Goal: Information Seeking & Learning: Learn about a topic

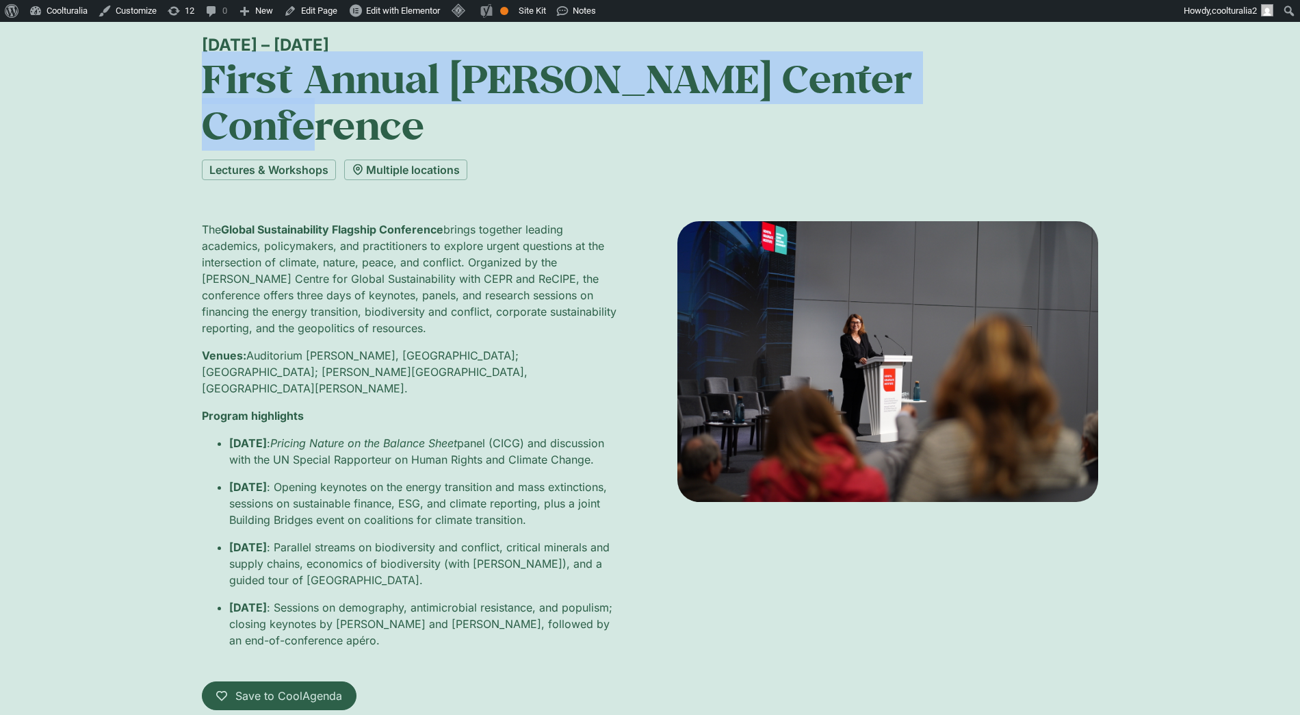
scroll to position [101, 0]
drag, startPoint x: 467, startPoint y: 613, endPoint x: 177, endPoint y: 68, distance: 617.6
click at [177, 68] on div "1 – 3 October First Annual Hoffmann Center Conference Lectures & Workshops Mult…" at bounding box center [650, 430] width 1300 height 863
copy div "First Annual Hoffmann Center Conference Lectures & Workshops Multiple locations…"
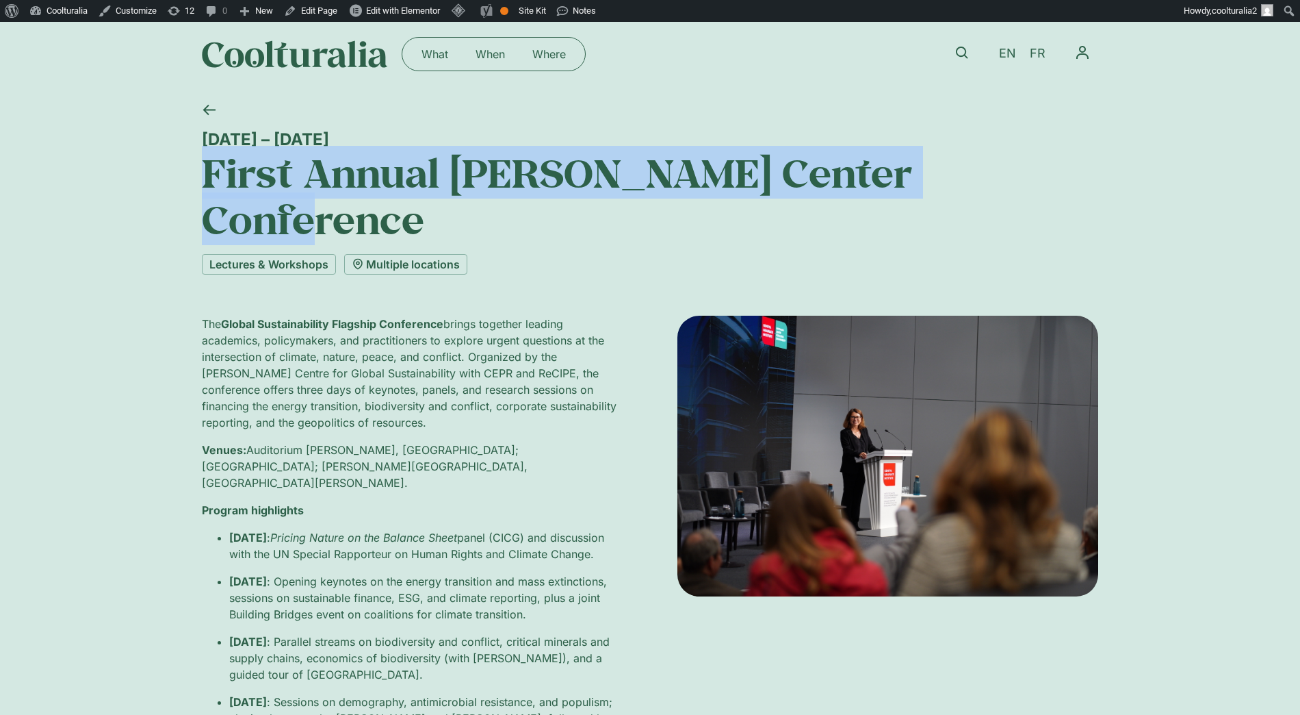
scroll to position [0, 0]
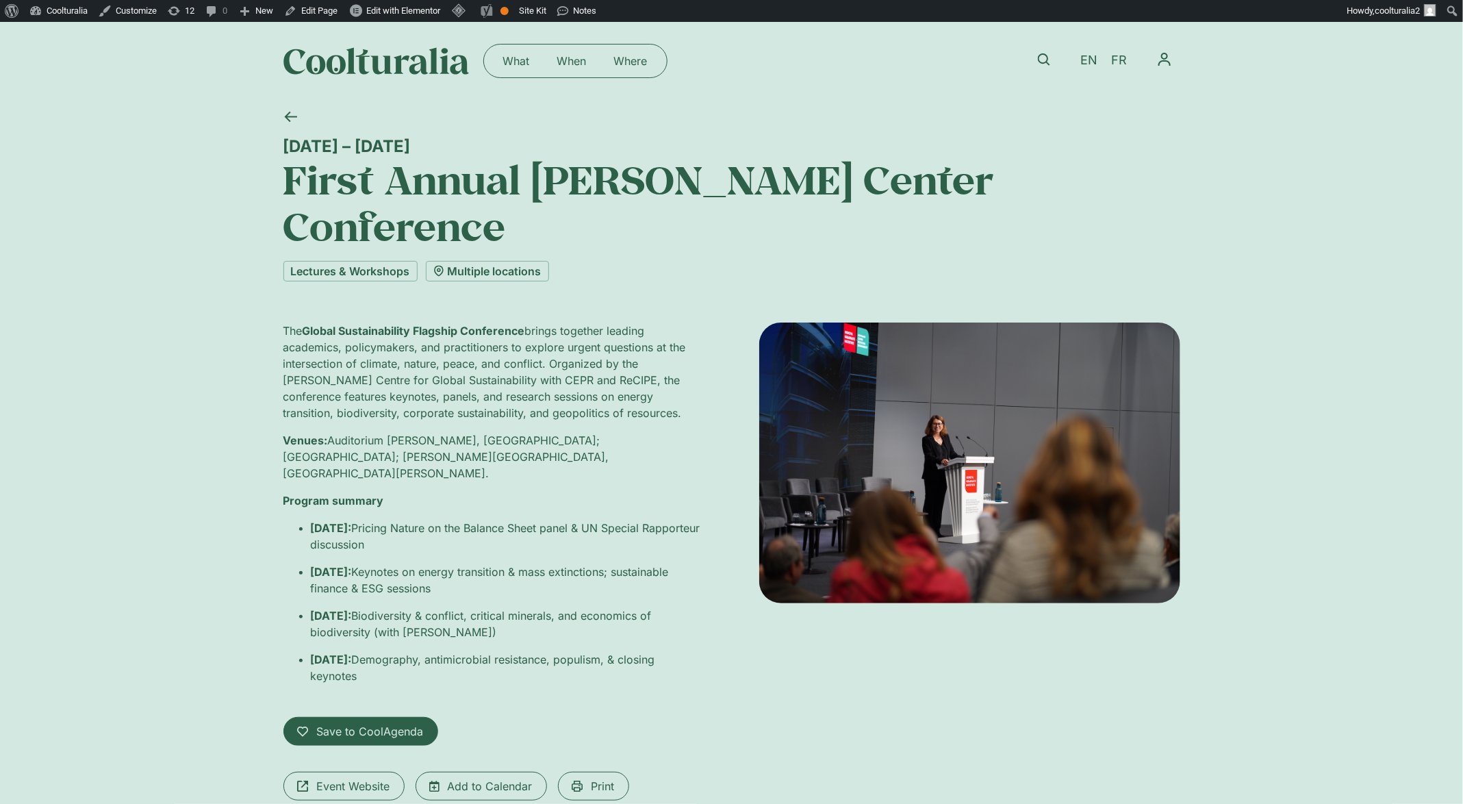
click at [1300, 399] on div "[DATE] – [DATE] First Annual [PERSON_NAME] Center Conference Lectures & Worksho…" at bounding box center [731, 498] width 1463 height 797
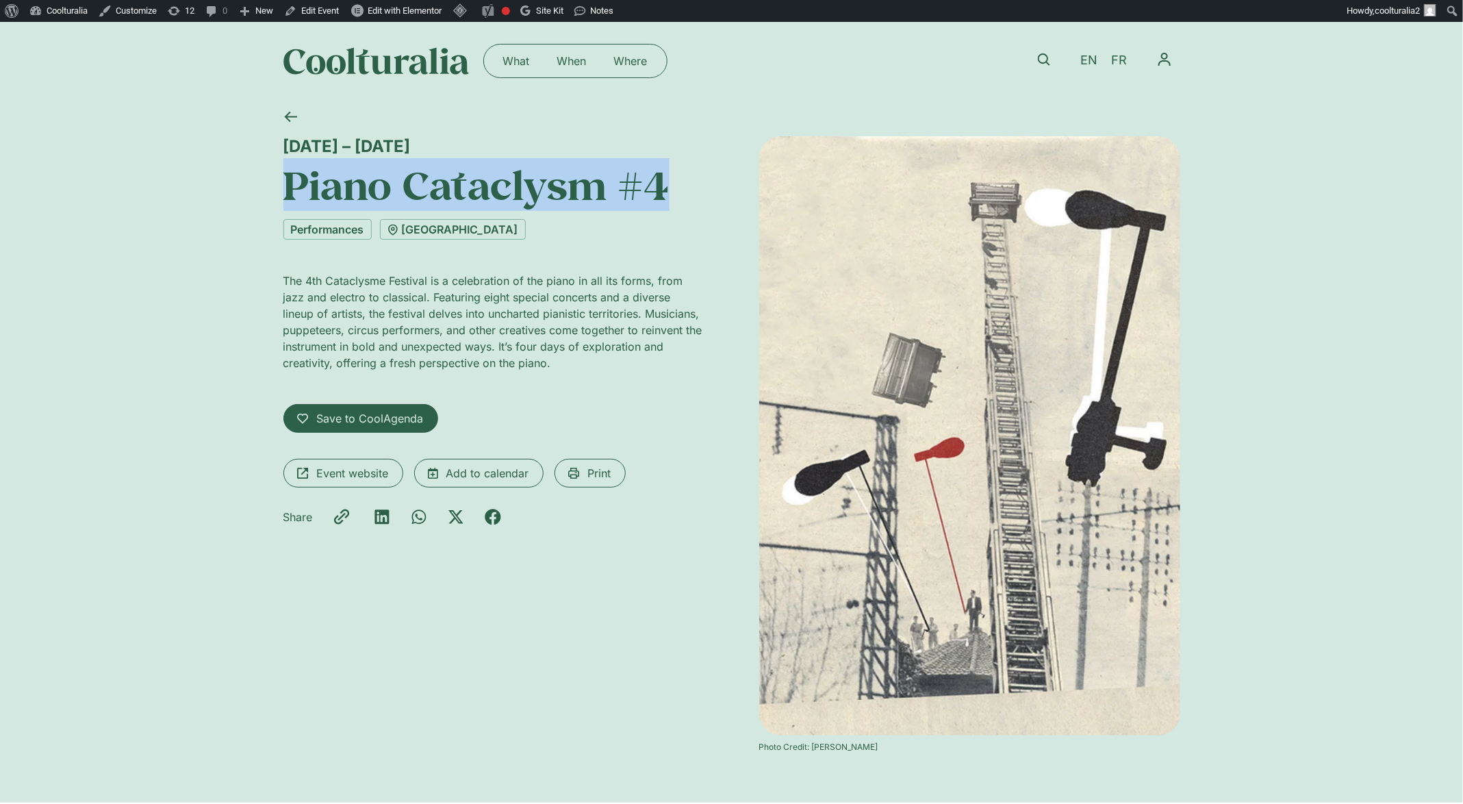
drag, startPoint x: 675, startPoint y: 189, endPoint x: 284, endPoint y: 188, distance: 390.8
click at [284, 188] on h1 "Piano Cataclysm #4" at bounding box center [493, 185] width 421 height 47
copy h1 "Piano Cataclysm #4"
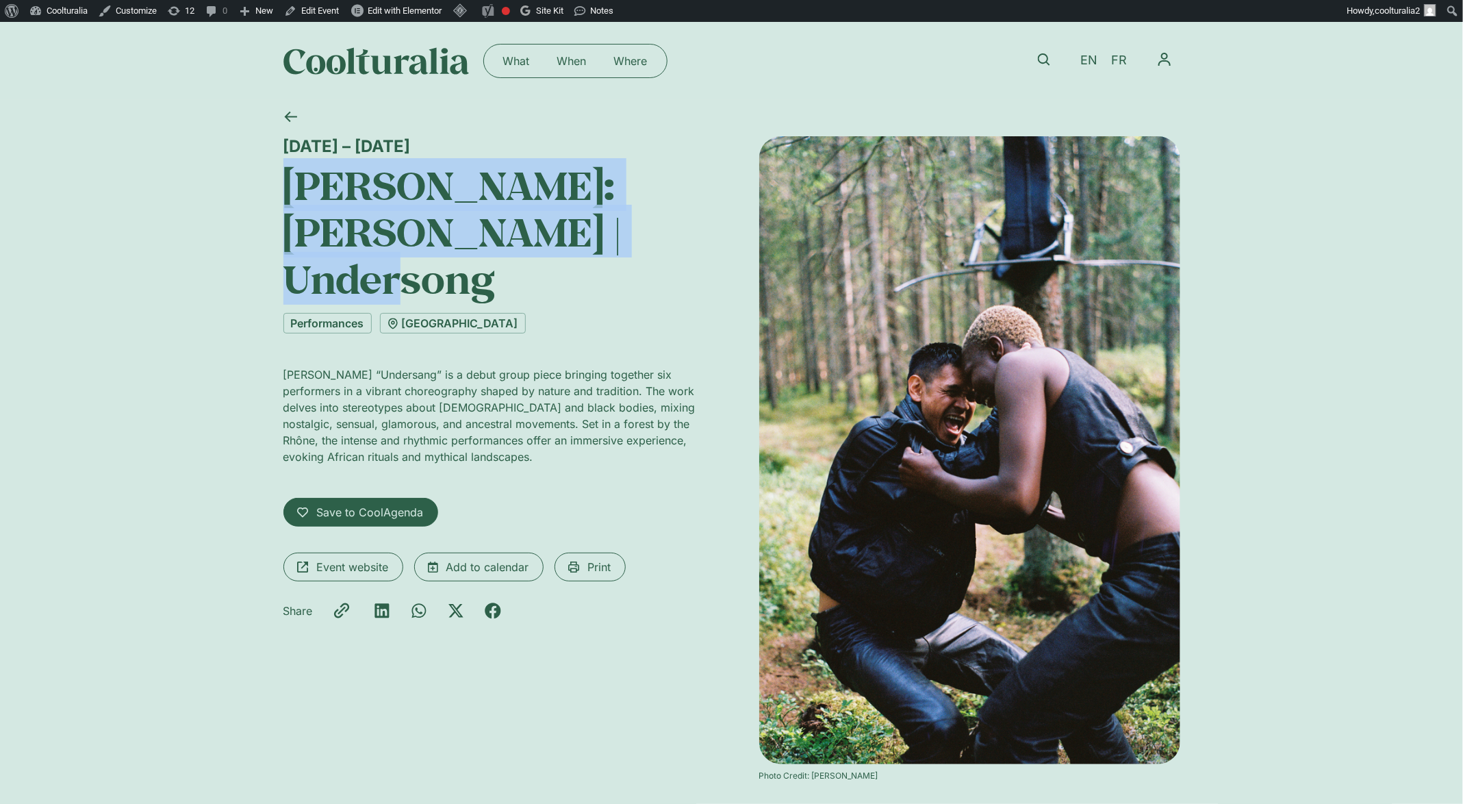
drag, startPoint x: 672, startPoint y: 243, endPoint x: 224, endPoint y: 179, distance: 452.9
click at [224, 179] on div "6 – 8 September La Bâtie: Harald Beharie | Undersong Performances Salle du Lign…" at bounding box center [731, 465] width 1463 height 731
copy h1 "La Bâtie: Harald Beharie | Undersong"
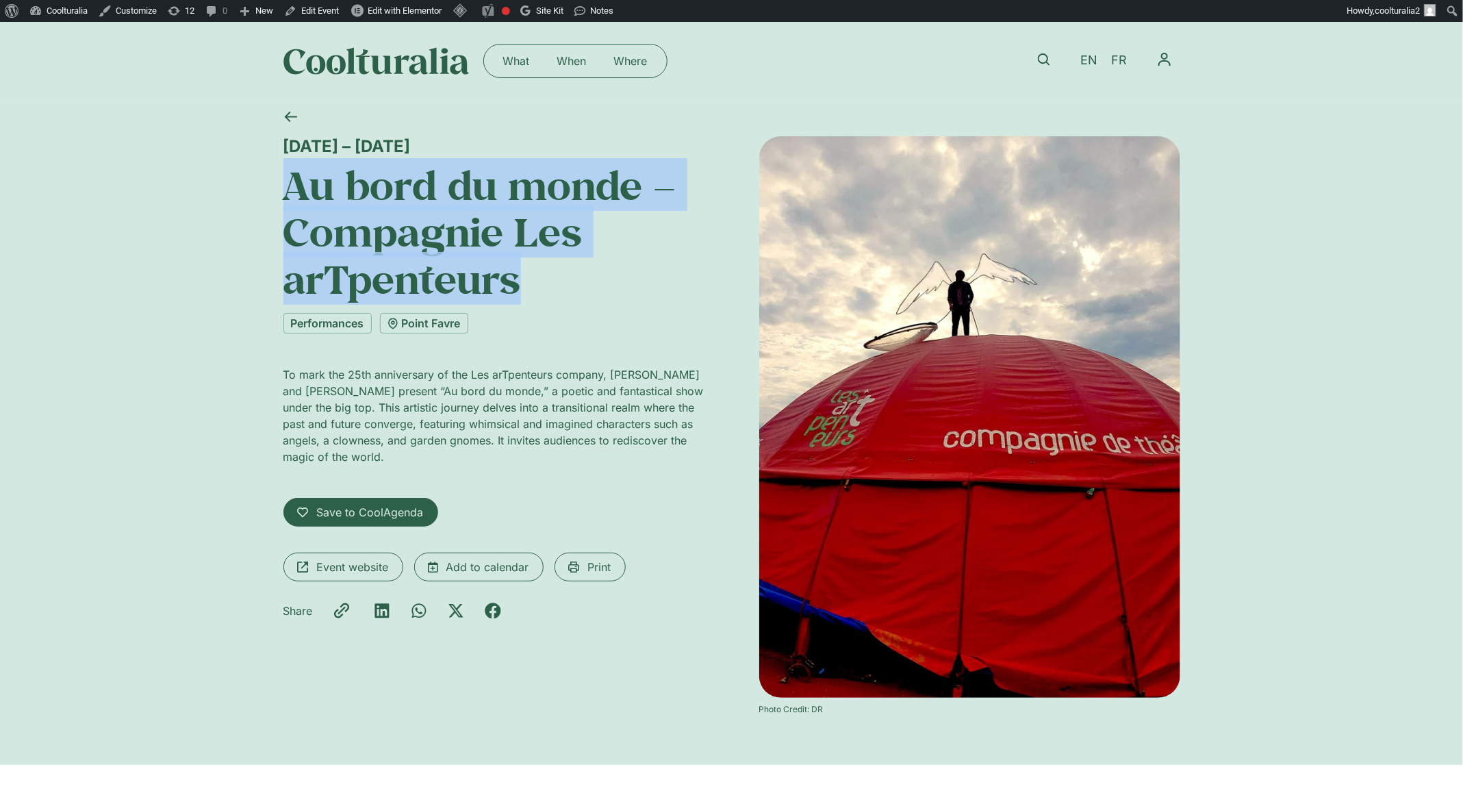
drag, startPoint x: 541, startPoint y: 277, endPoint x: 289, endPoint y: 168, distance: 274.7
click at [289, 168] on h1 "Au bord du monde – Compagnie Les arTpenteurs" at bounding box center [493, 232] width 421 height 140
copy h1 "Au bord du monde – Compagnie Les arTpenteurs"
click at [289, 110] on icon at bounding box center [290, 116] width 13 height 13
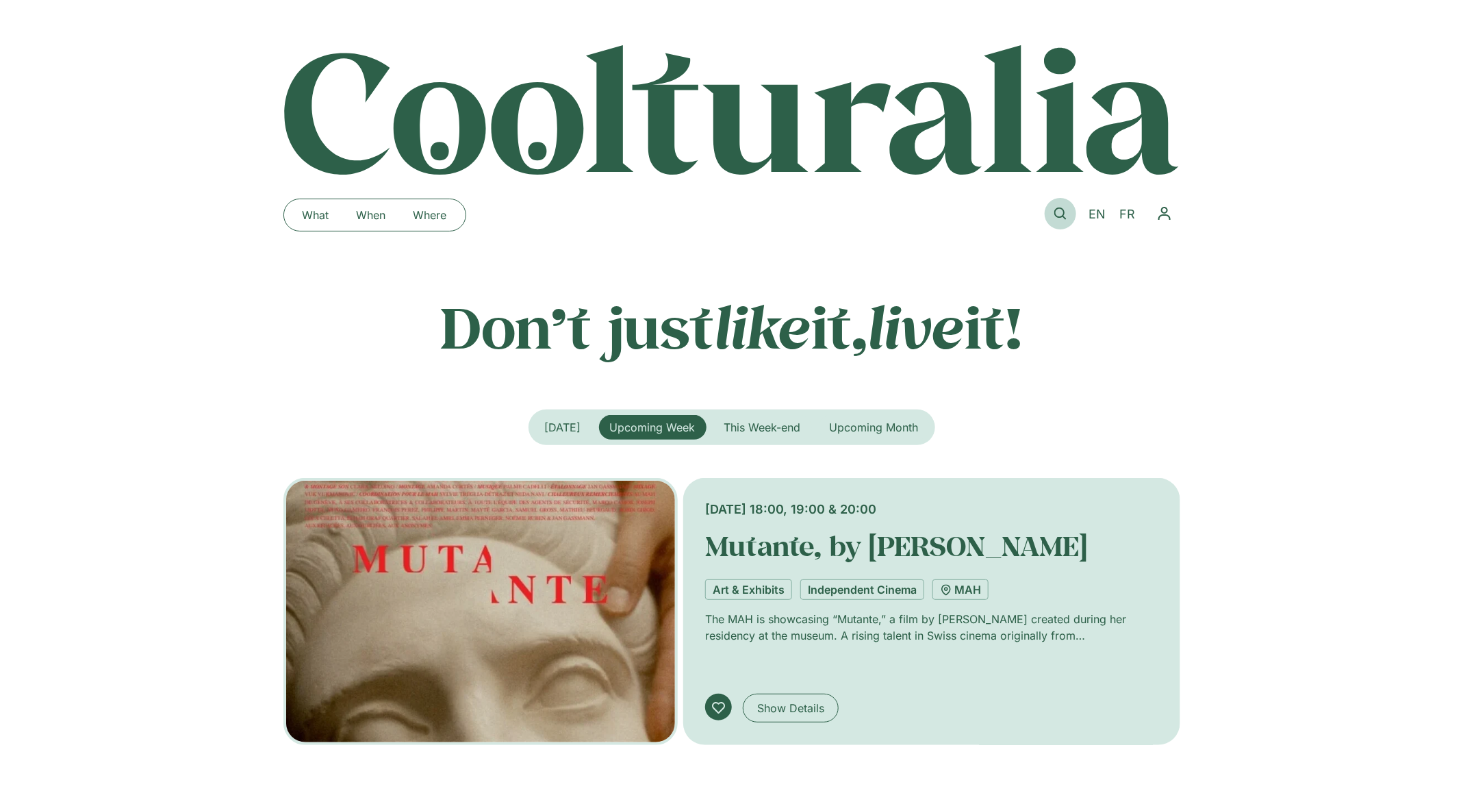
click at [1062, 220] on link at bounding box center [1059, 213] width 31 height 31
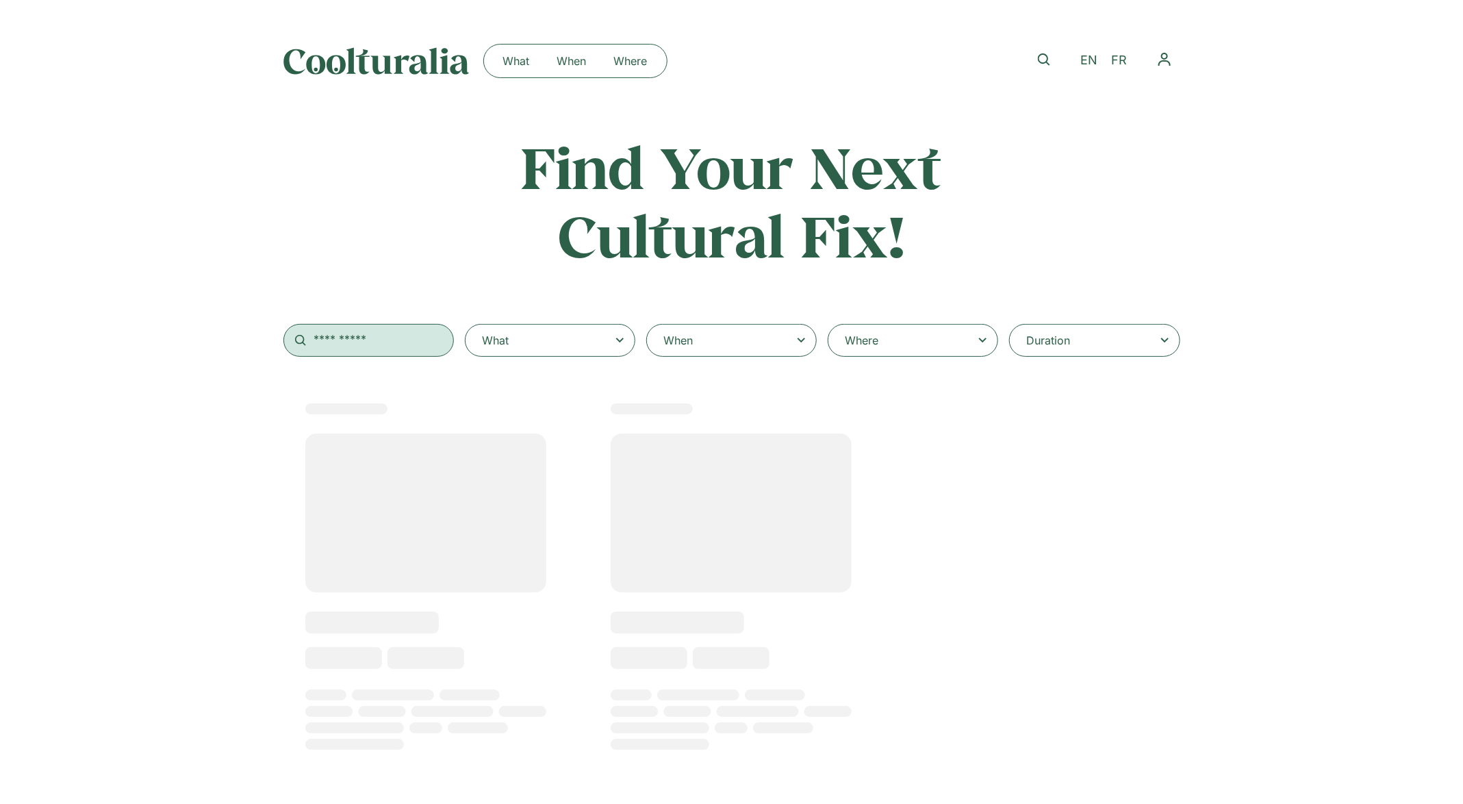
click at [344, 346] on input "text" at bounding box center [368, 340] width 170 height 33
select select
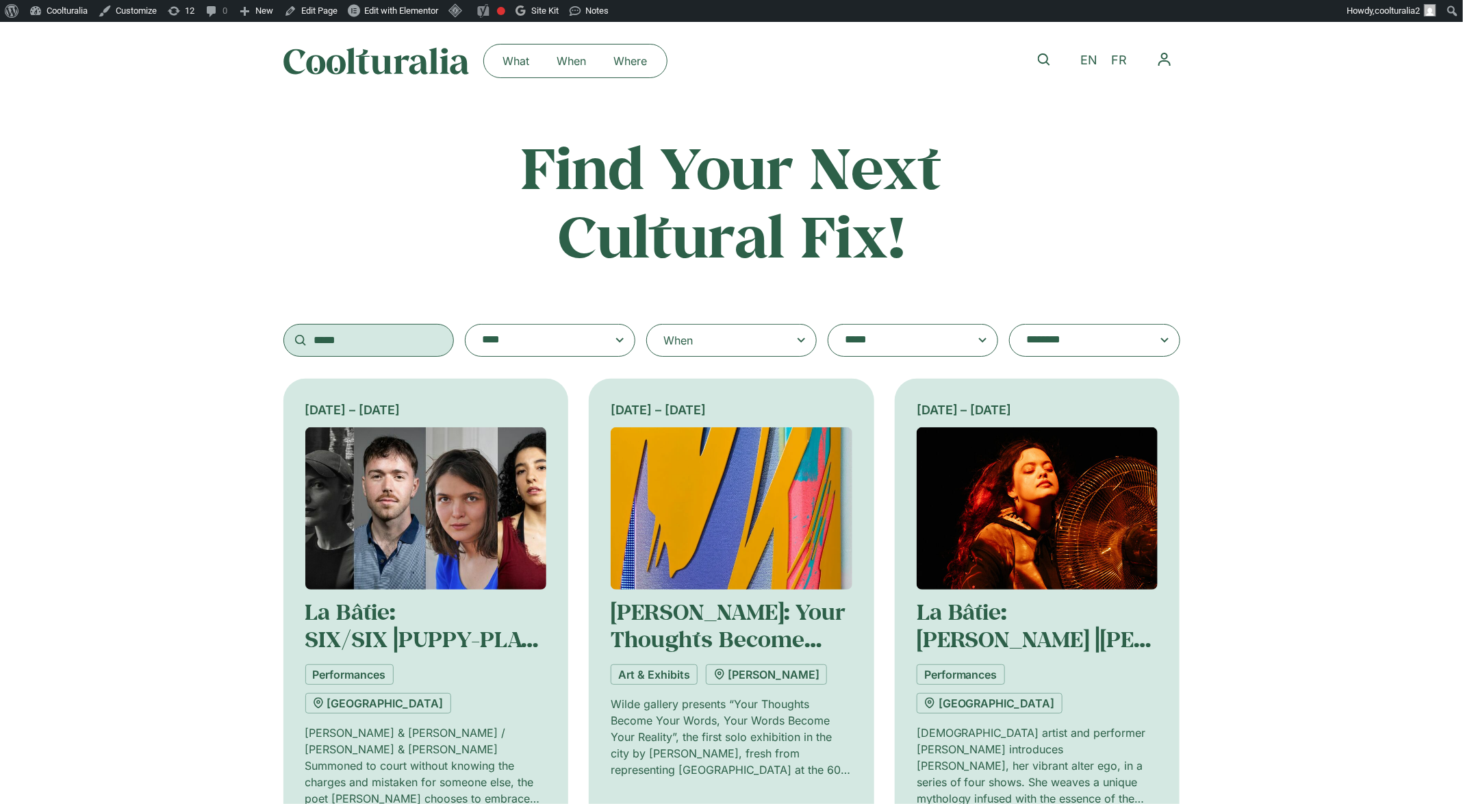
scroll to position [4, 0]
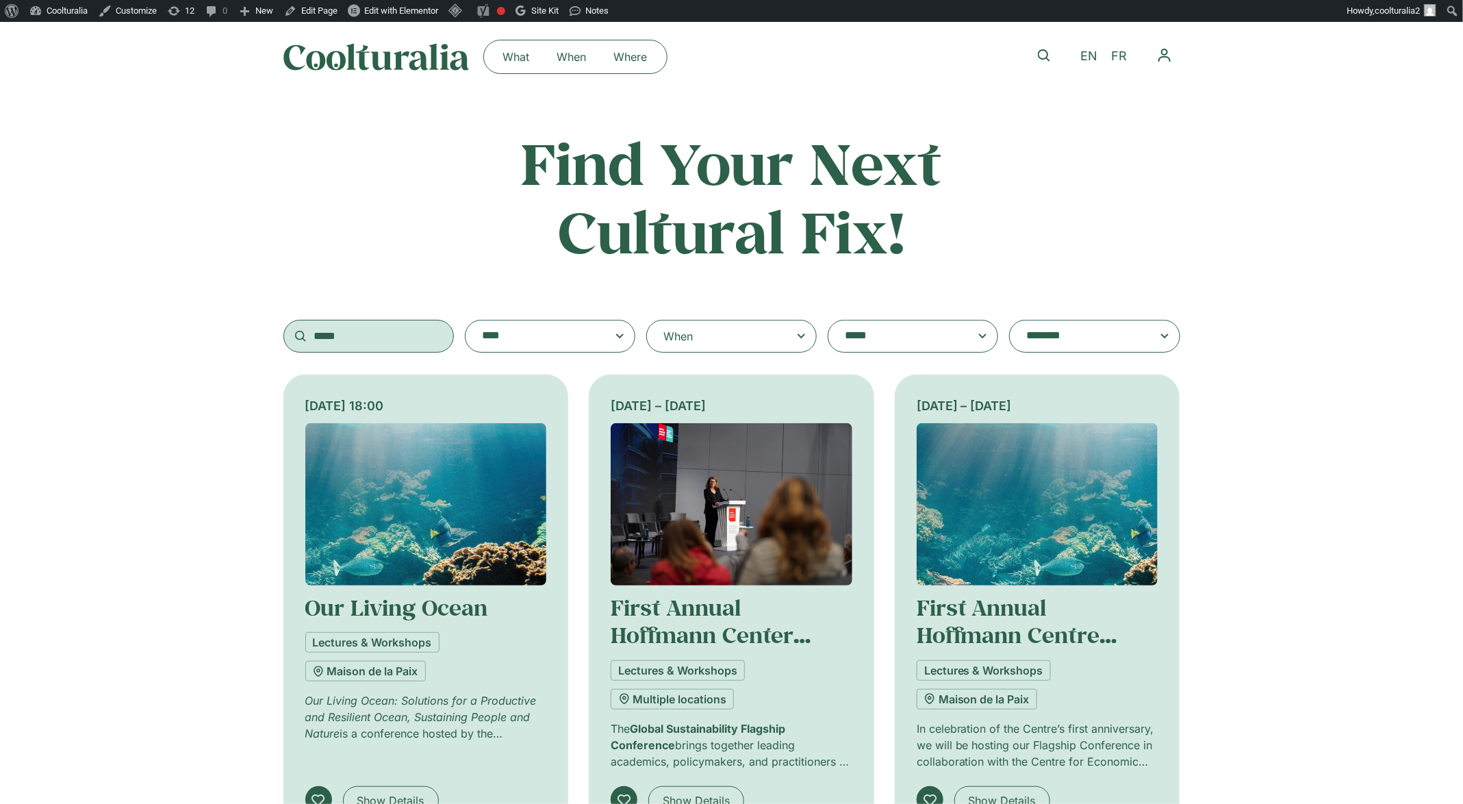
type input "*****"
click at [695, 482] on img at bounding box center [732, 504] width 242 height 162
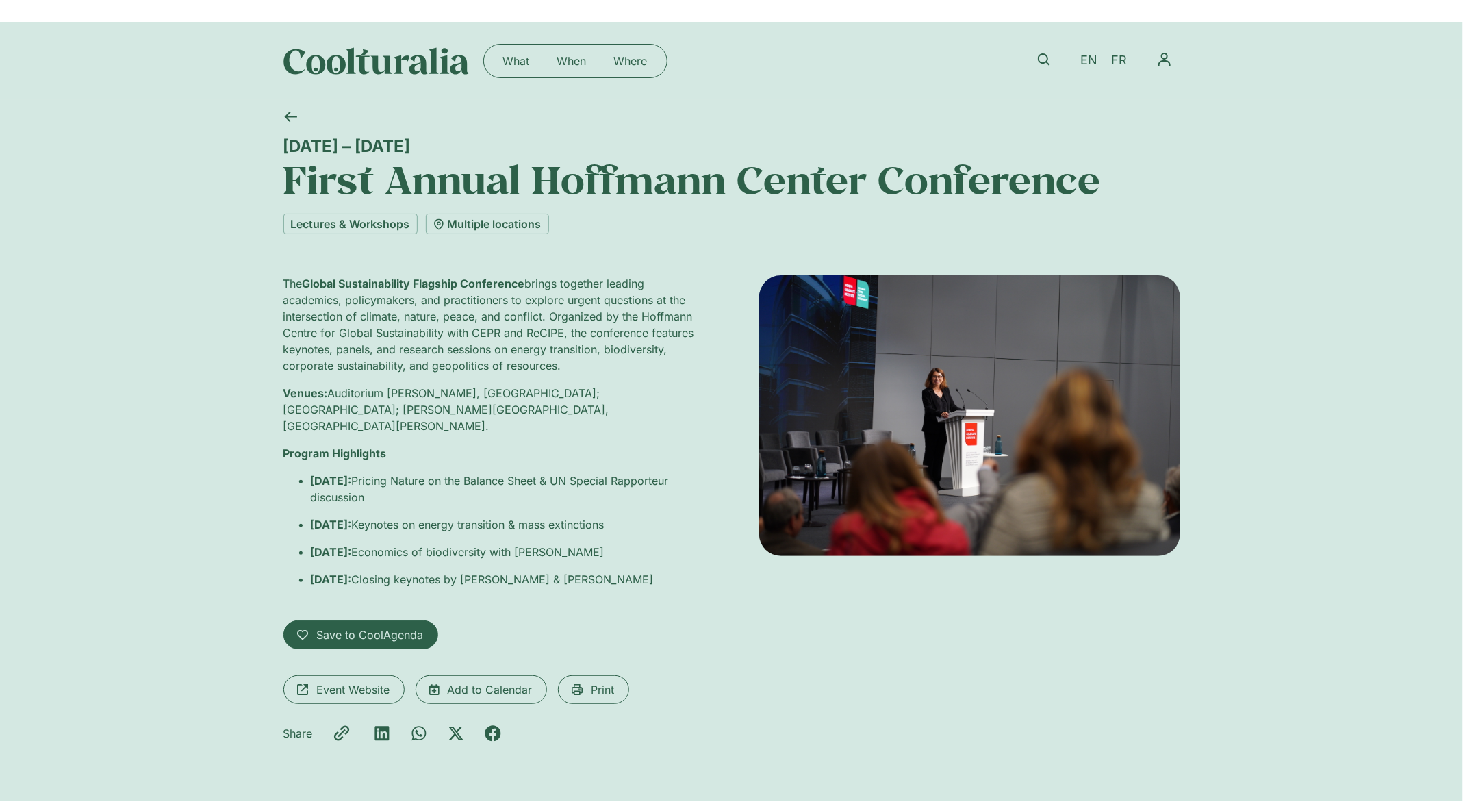
scroll to position [4, 0]
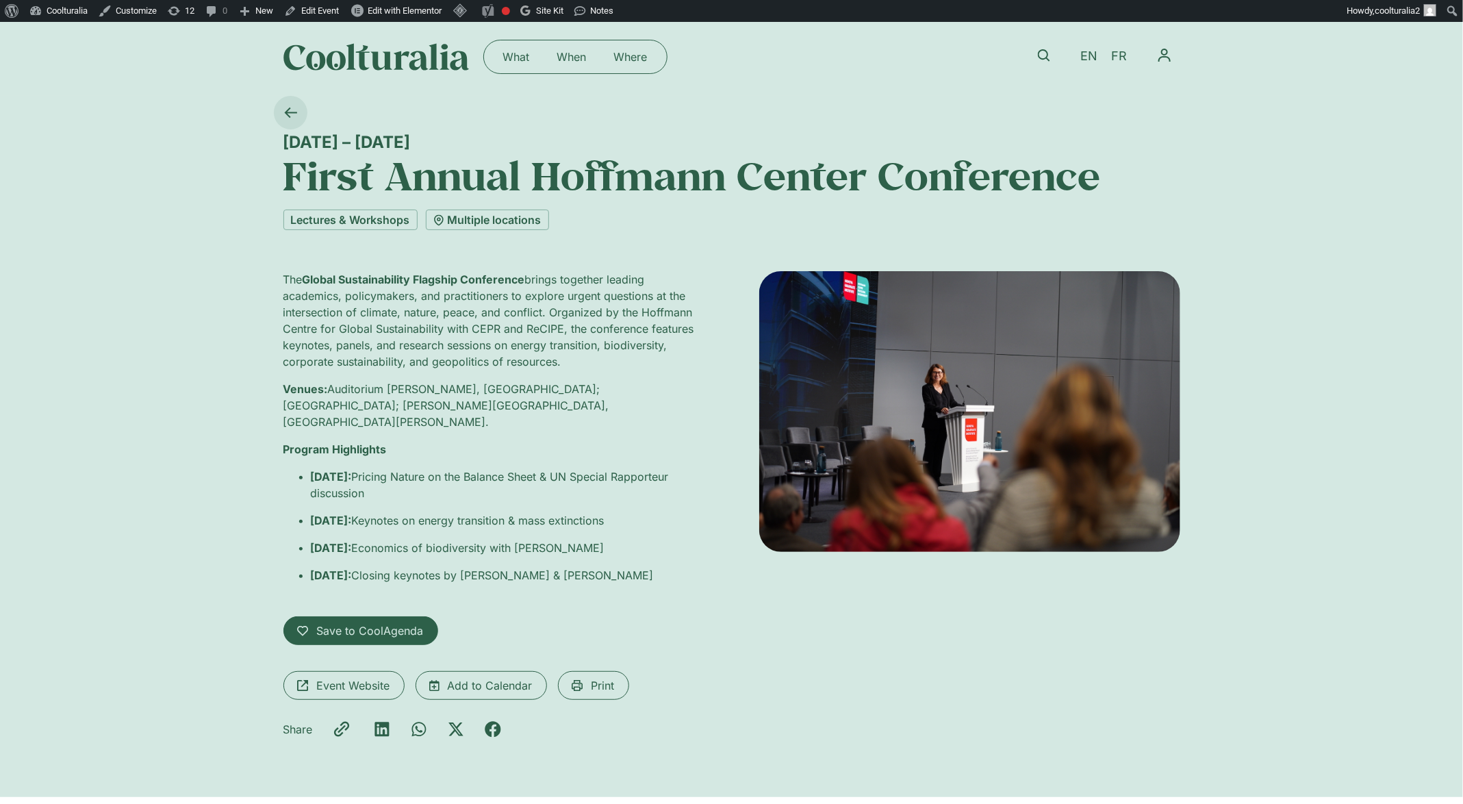
click at [297, 112] on link at bounding box center [291, 113] width 34 height 34
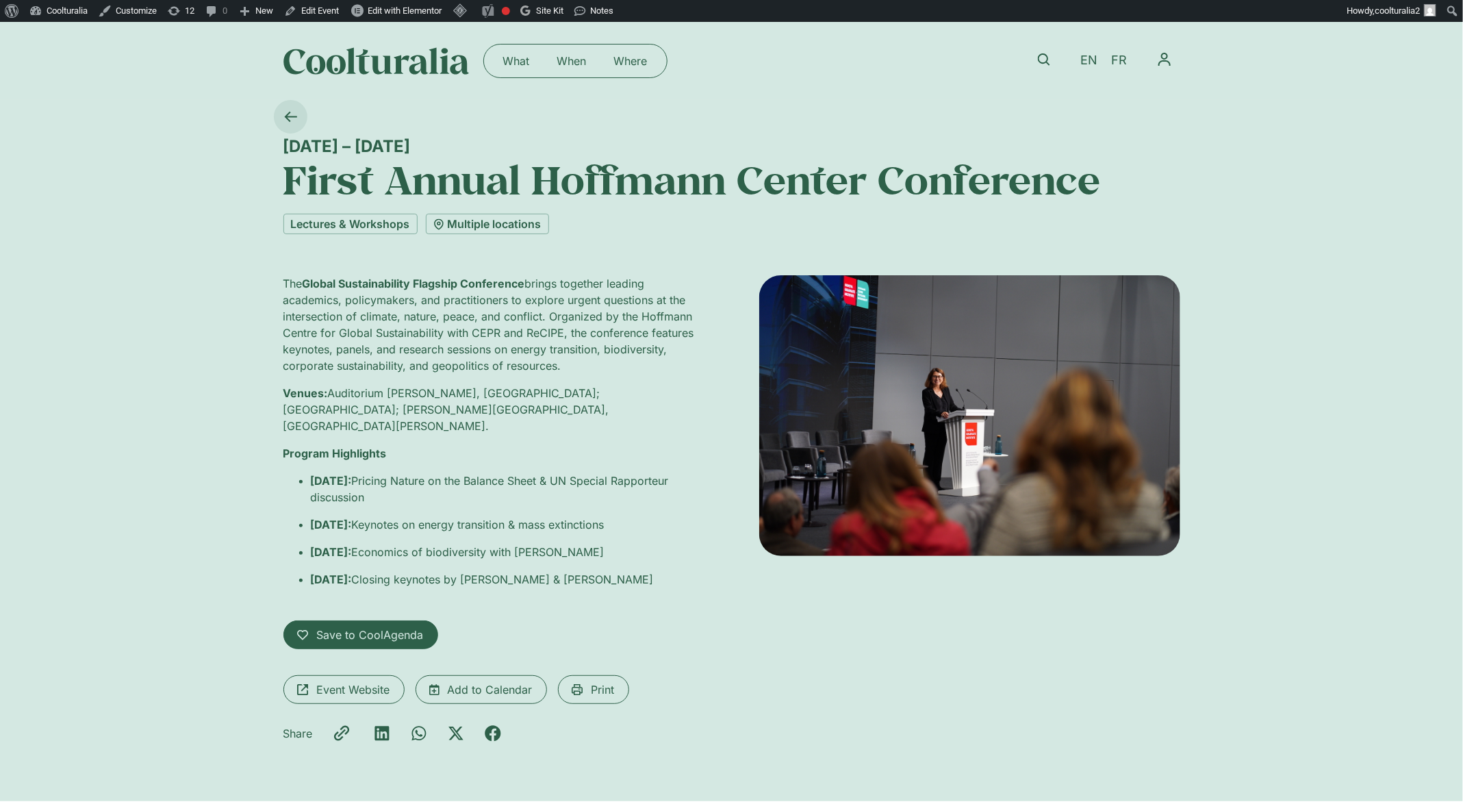
click at [285, 120] on icon at bounding box center [290, 116] width 13 height 13
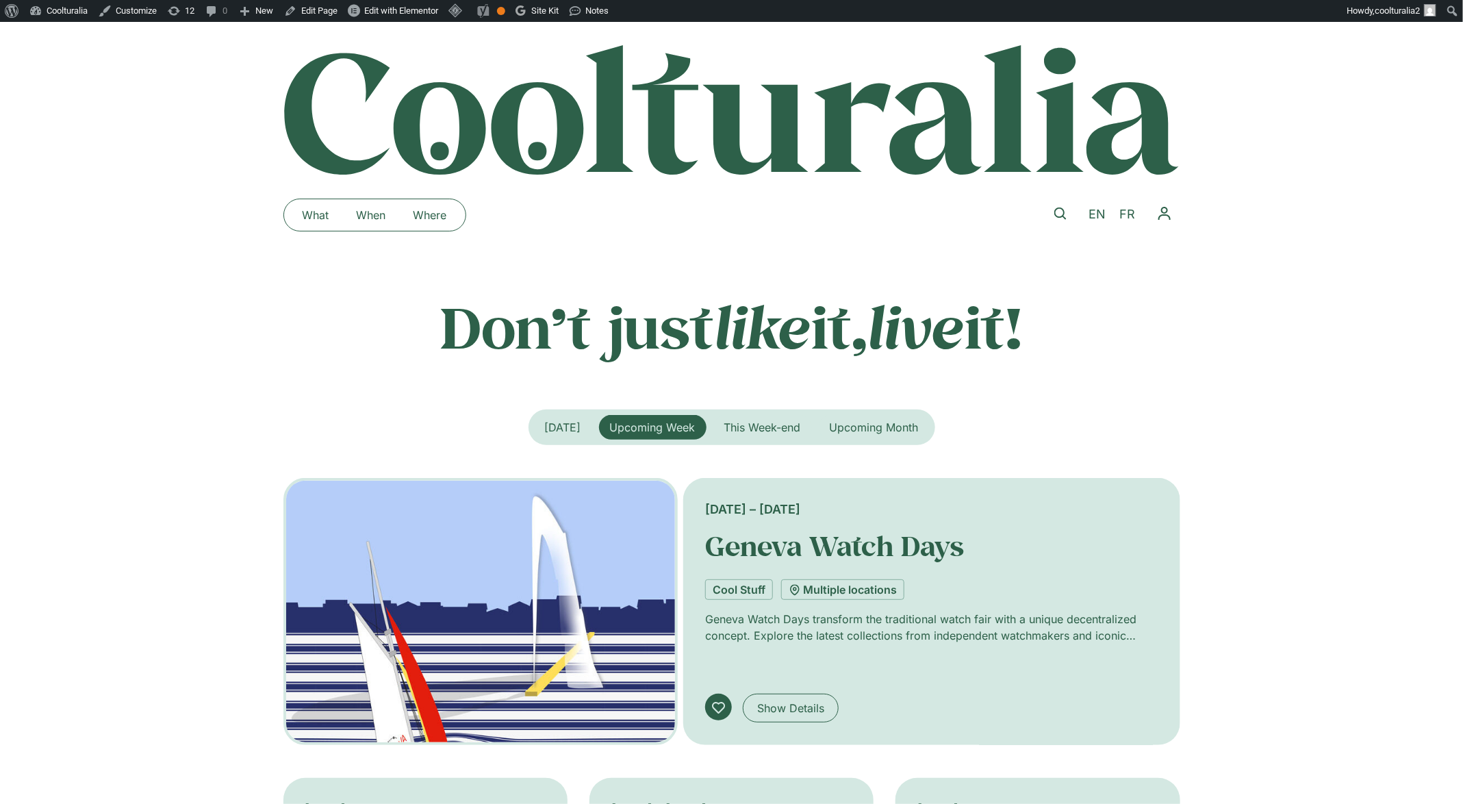
scroll to position [4, 0]
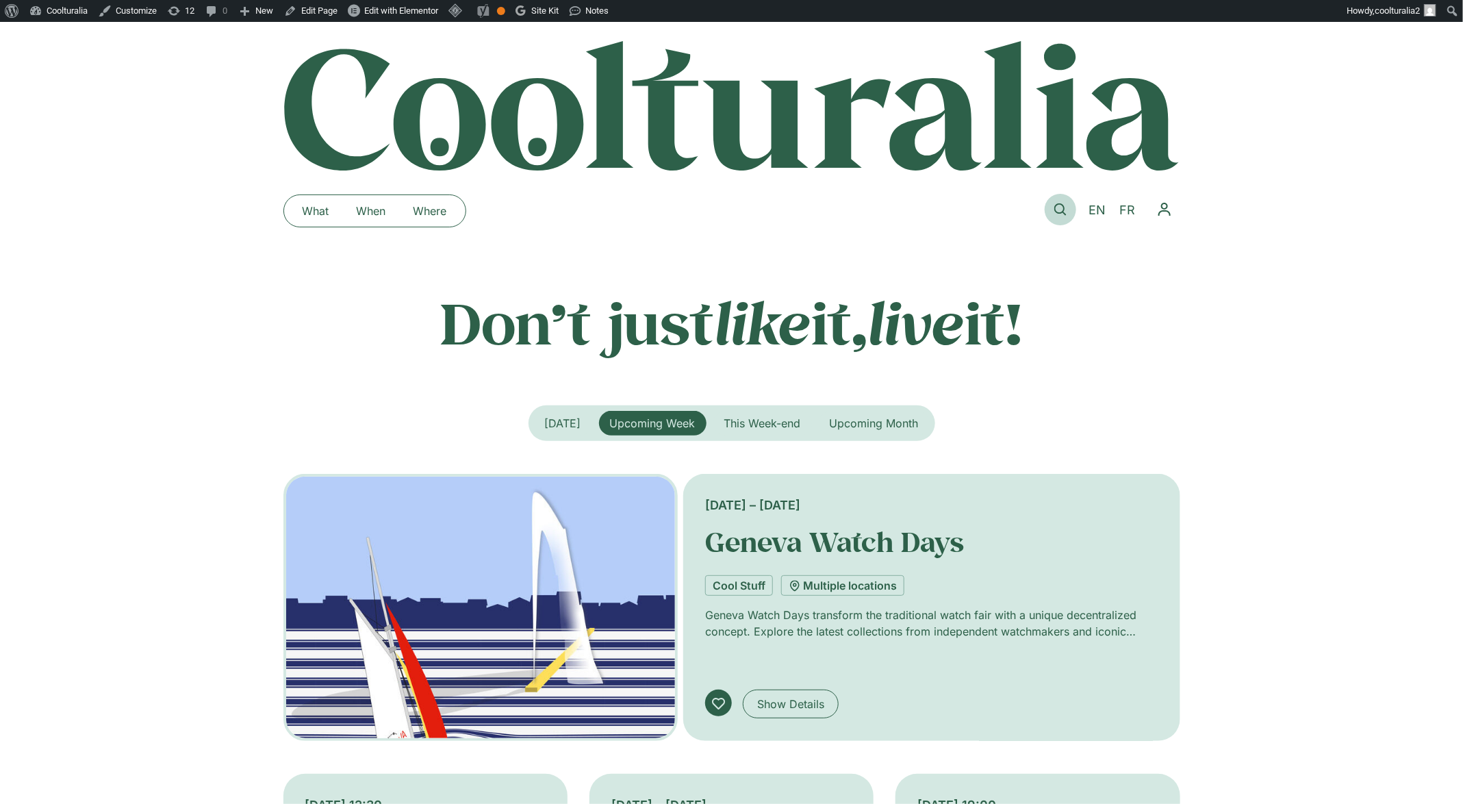
click at [1061, 206] on icon at bounding box center [1060, 209] width 12 height 12
click at [1059, 205] on icon at bounding box center [1060, 209] width 12 height 12
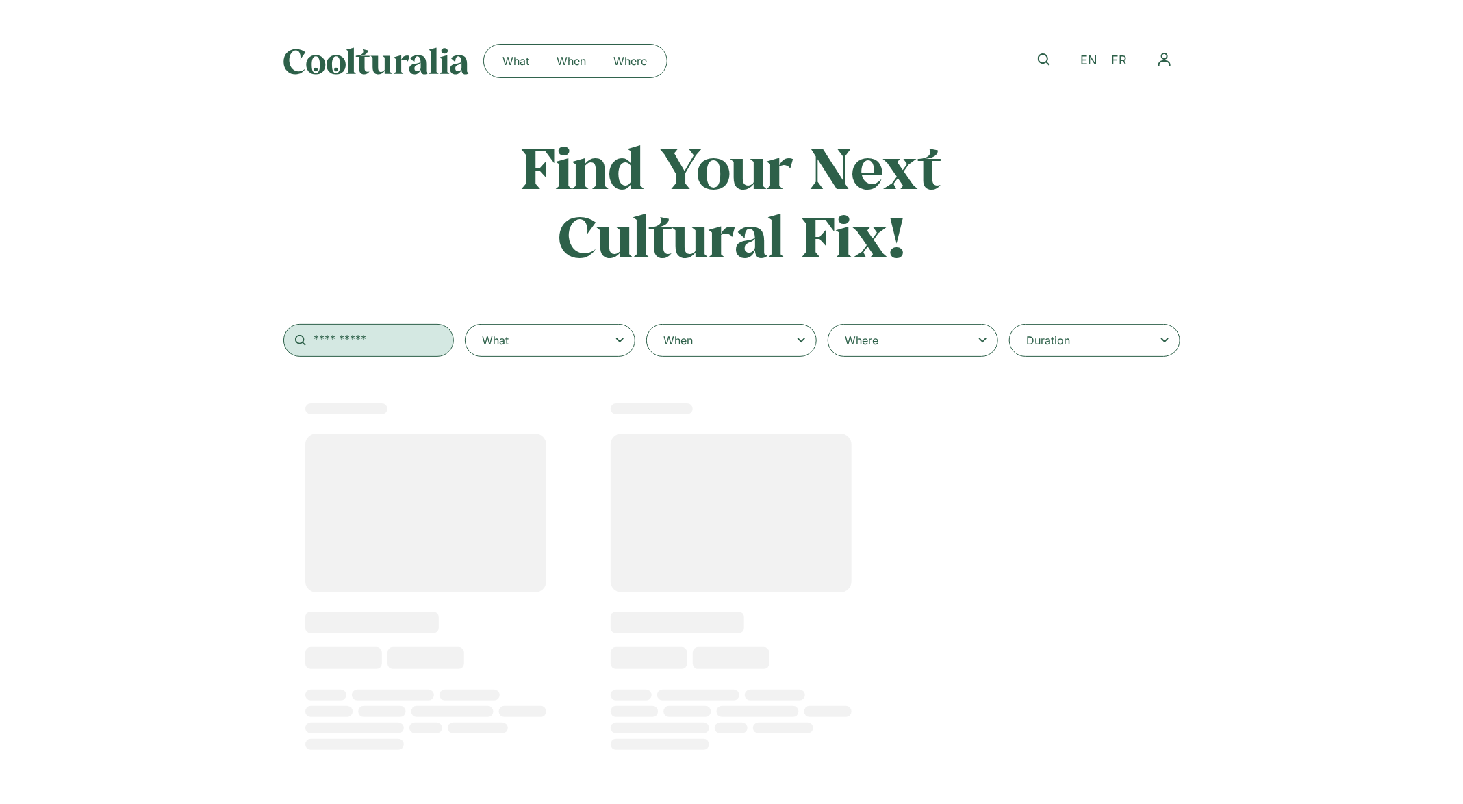
click at [365, 349] on input "text" at bounding box center [368, 340] width 170 height 33
select select
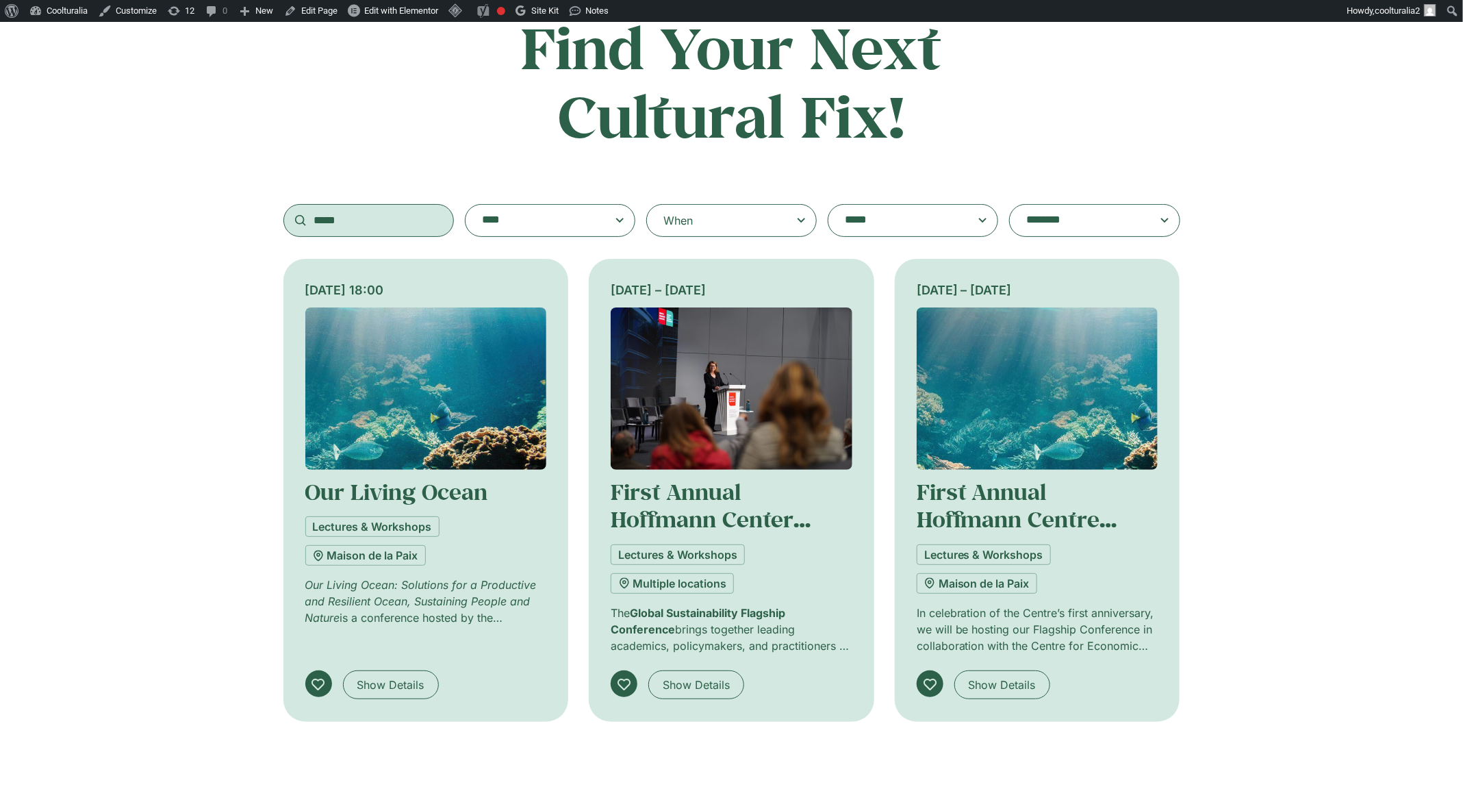
scroll to position [116, 0]
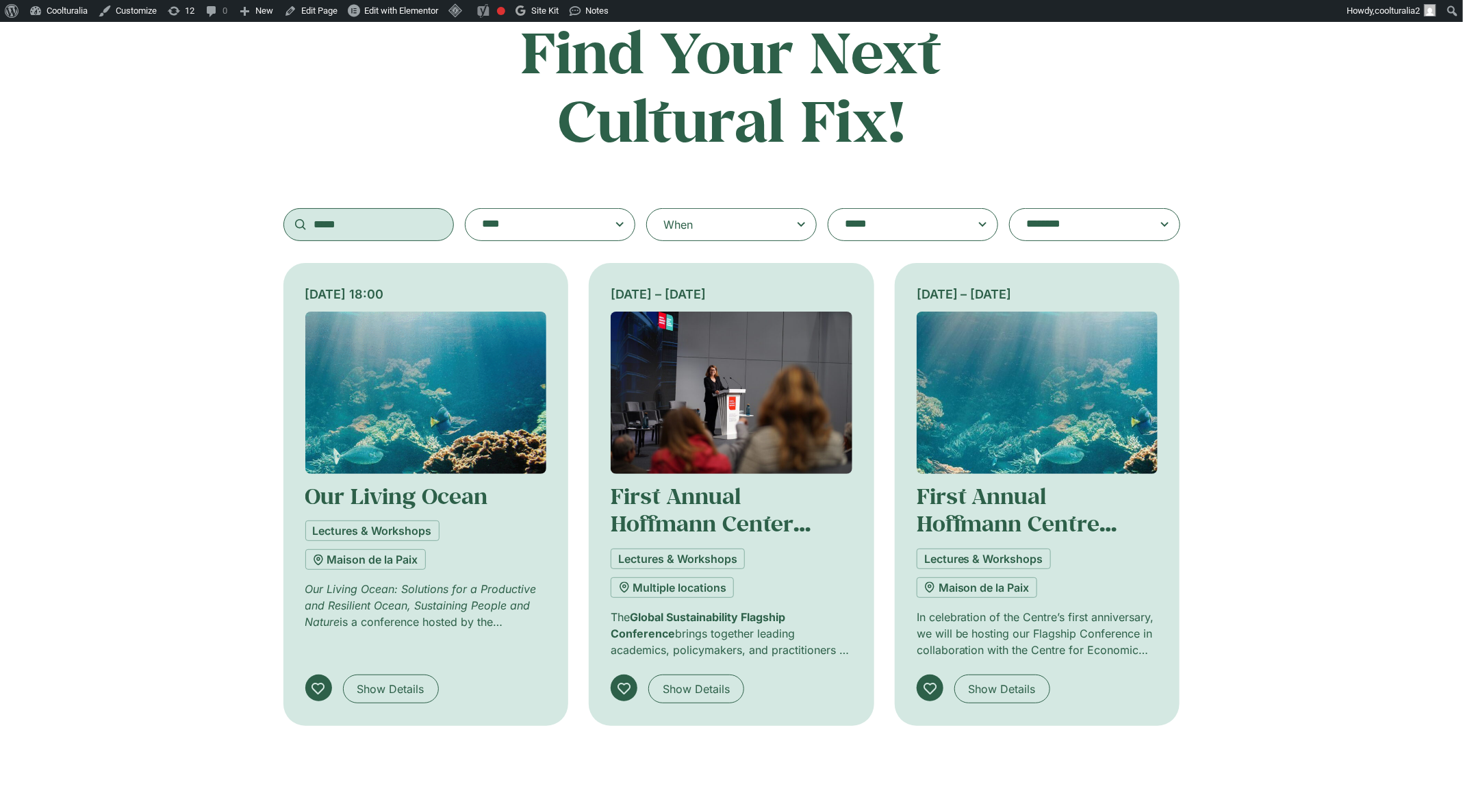
type input "*****"
click at [997, 380] on img at bounding box center [1037, 392] width 242 height 162
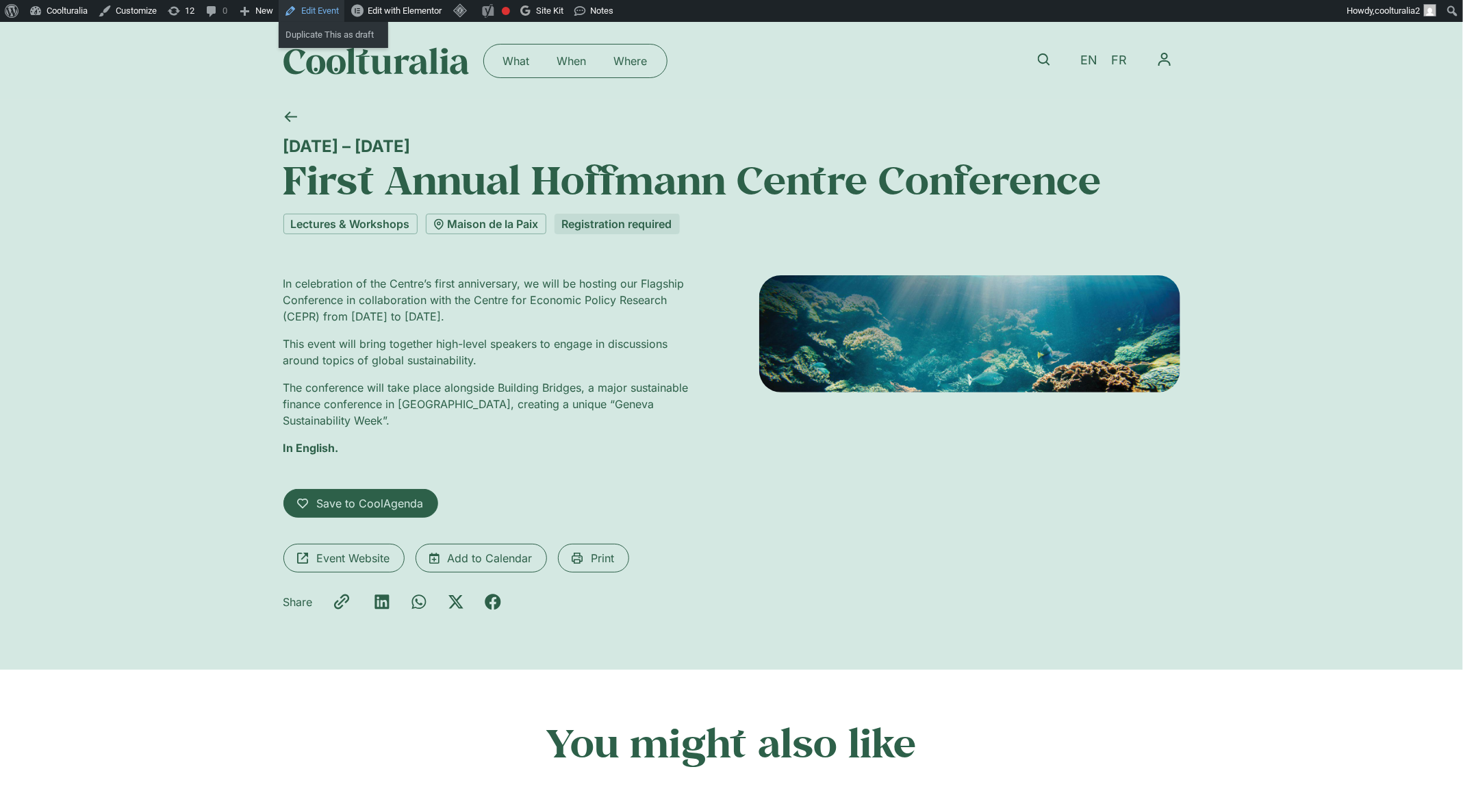
click at [313, 9] on link "Edit Event" at bounding box center [312, 11] width 66 height 22
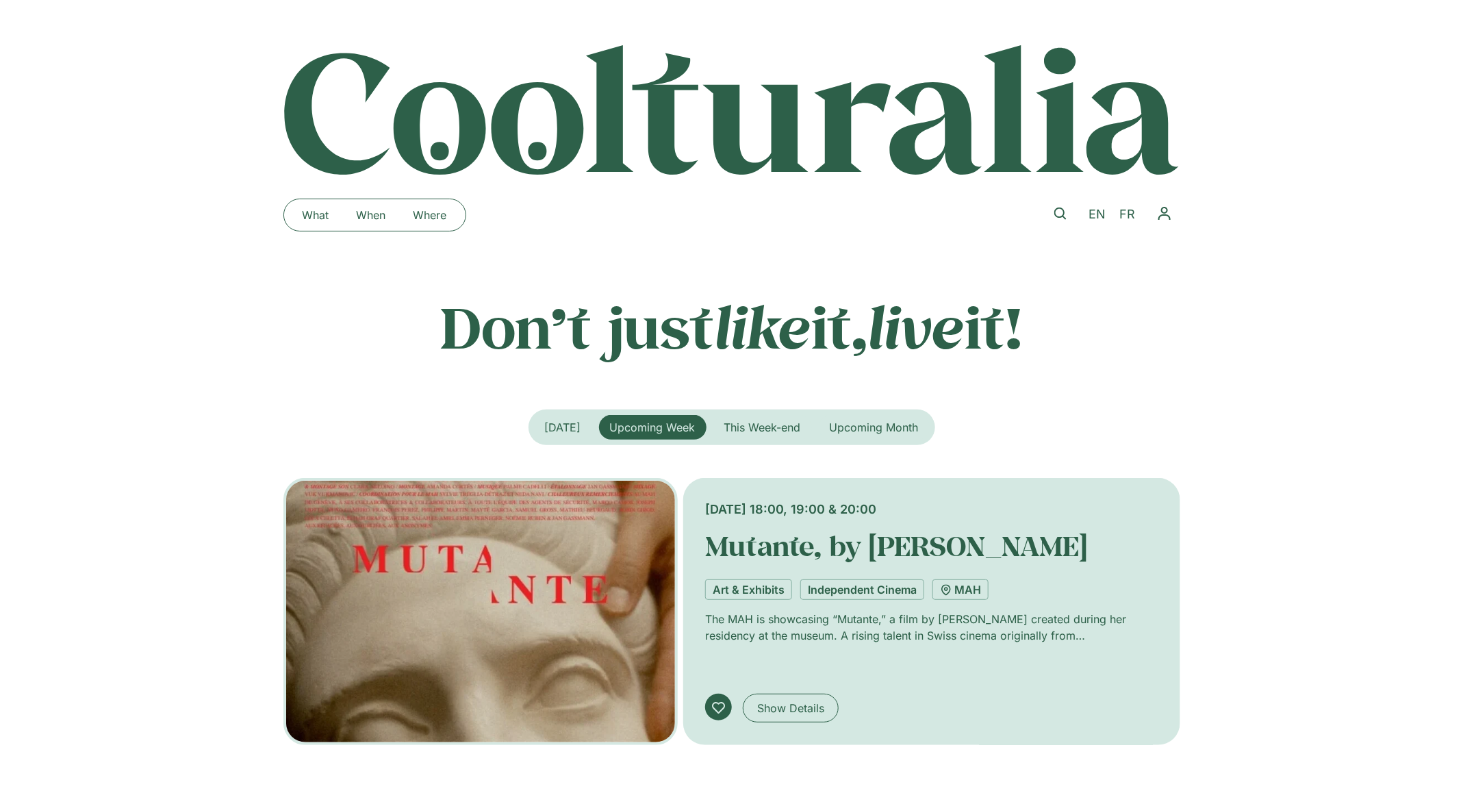
click at [1057, 207] on icon at bounding box center [1060, 213] width 12 height 12
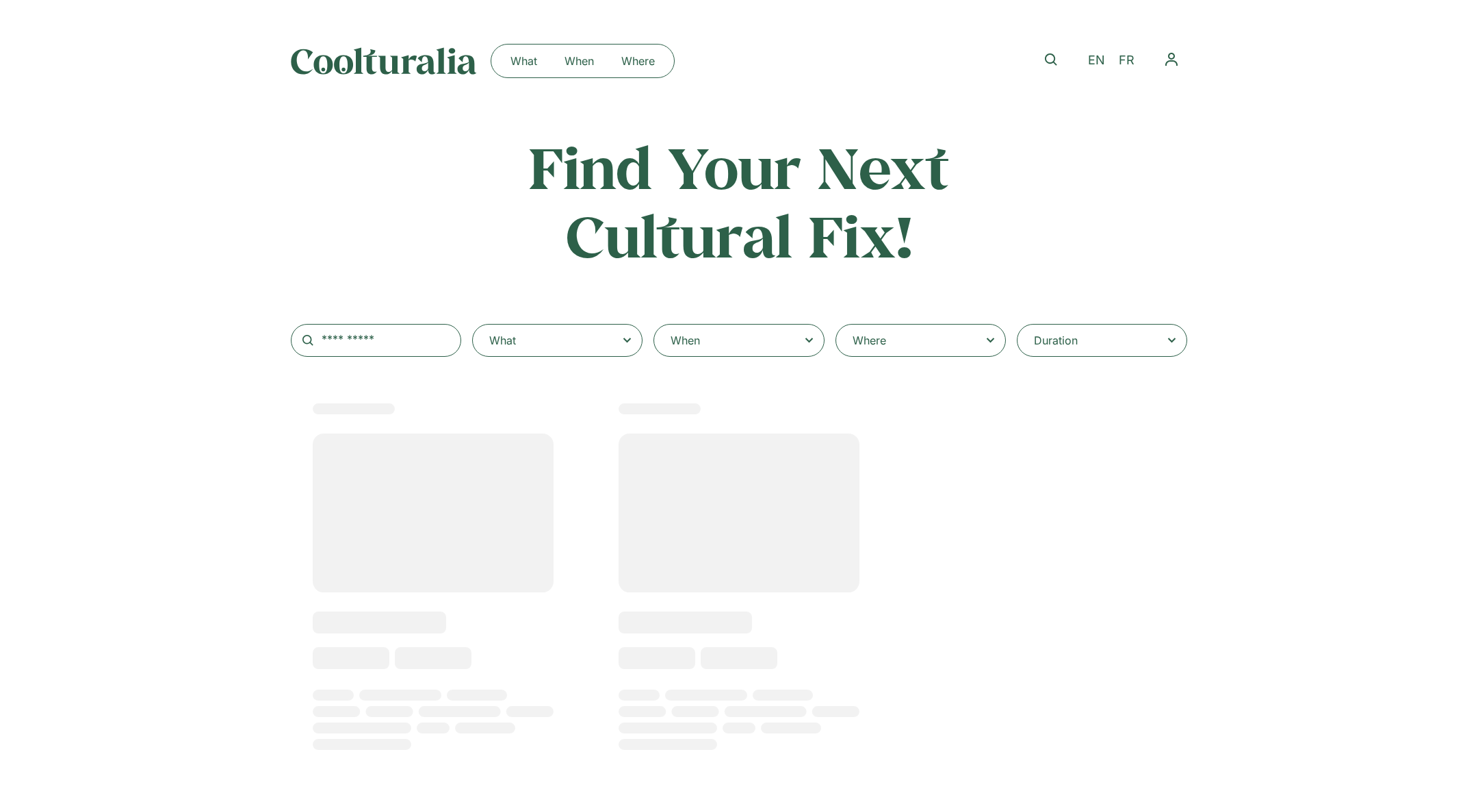
select select
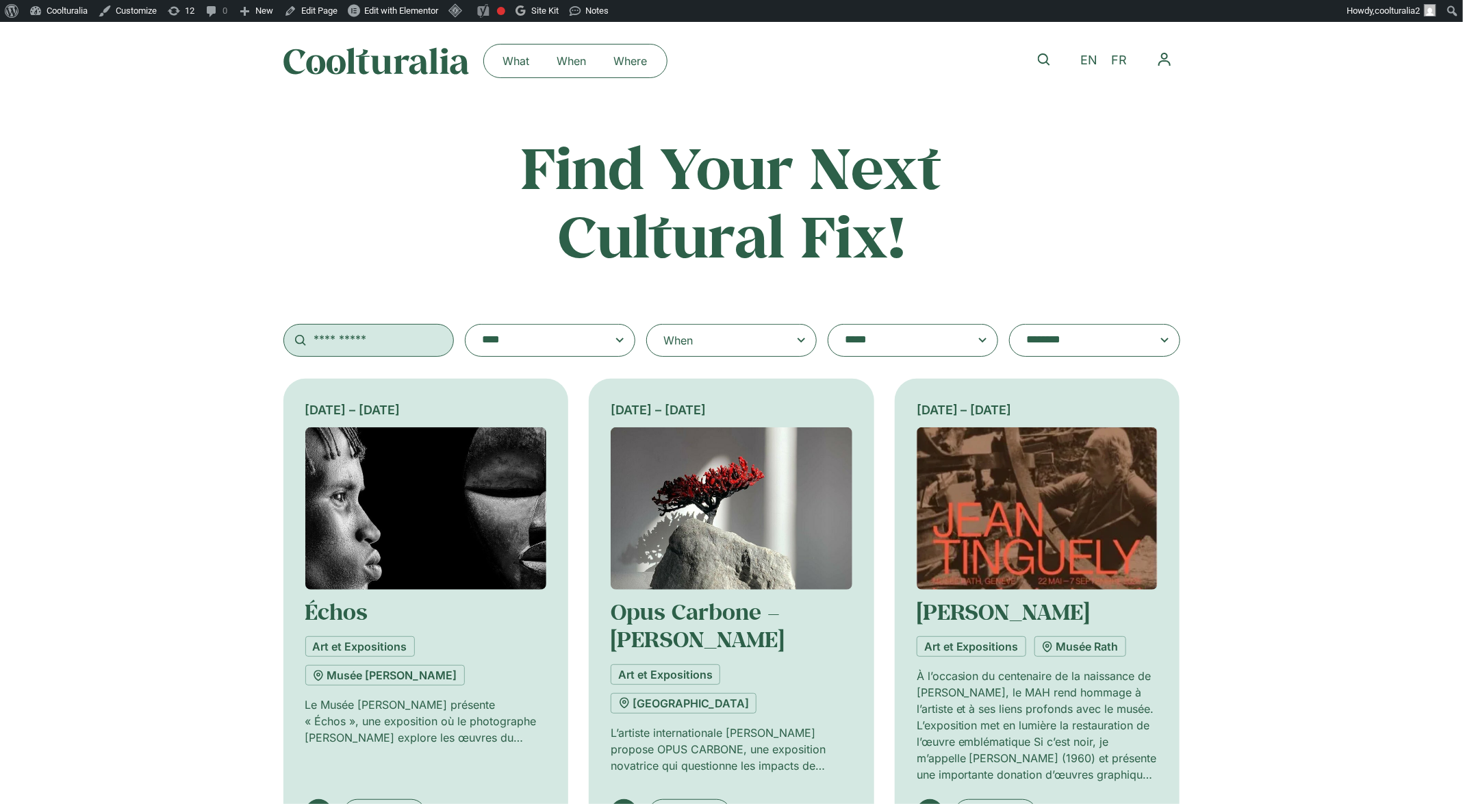
click at [378, 344] on input "text" at bounding box center [368, 340] width 170 height 33
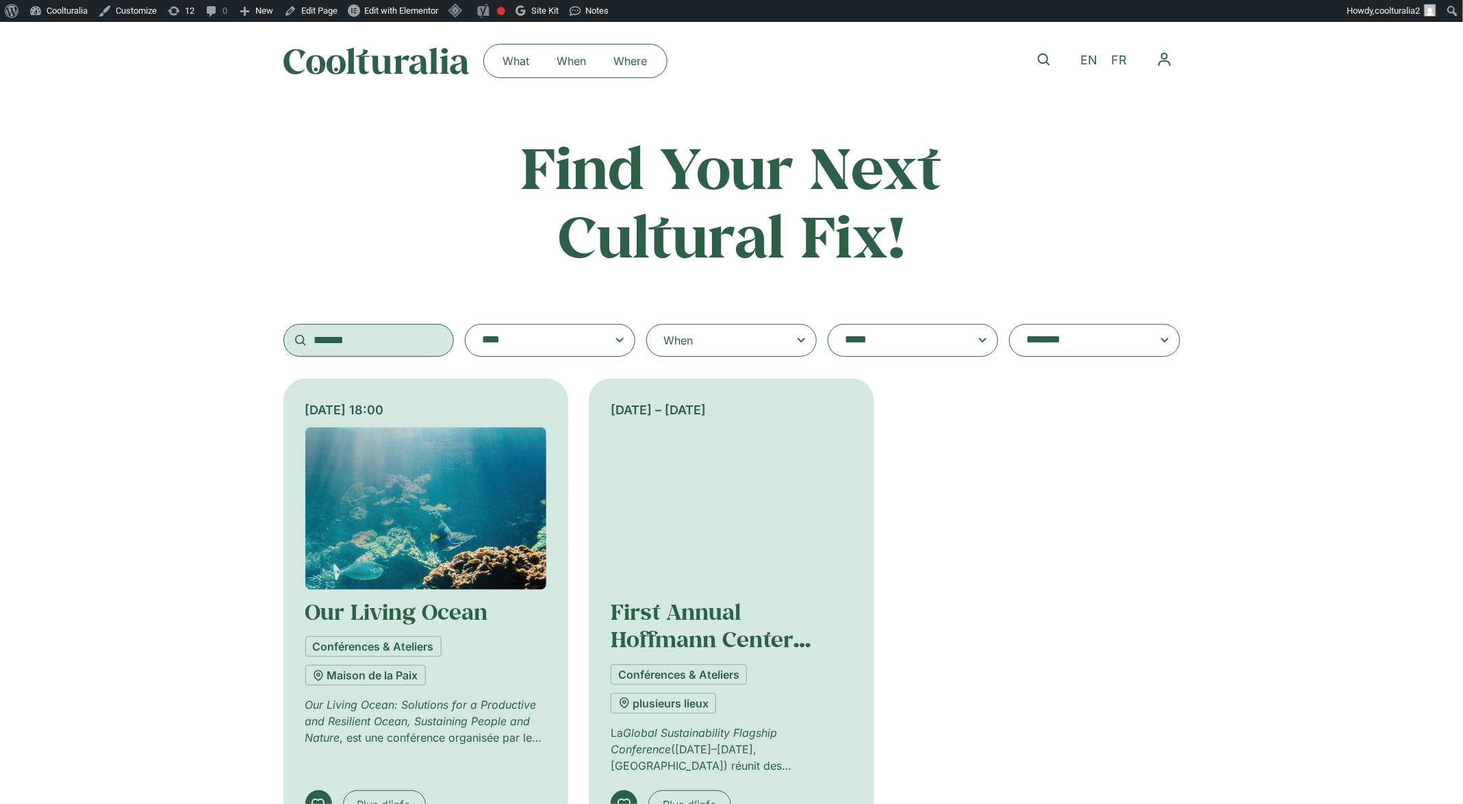
type input "*******"
click at [732, 475] on img at bounding box center [732, 508] width 242 height 162
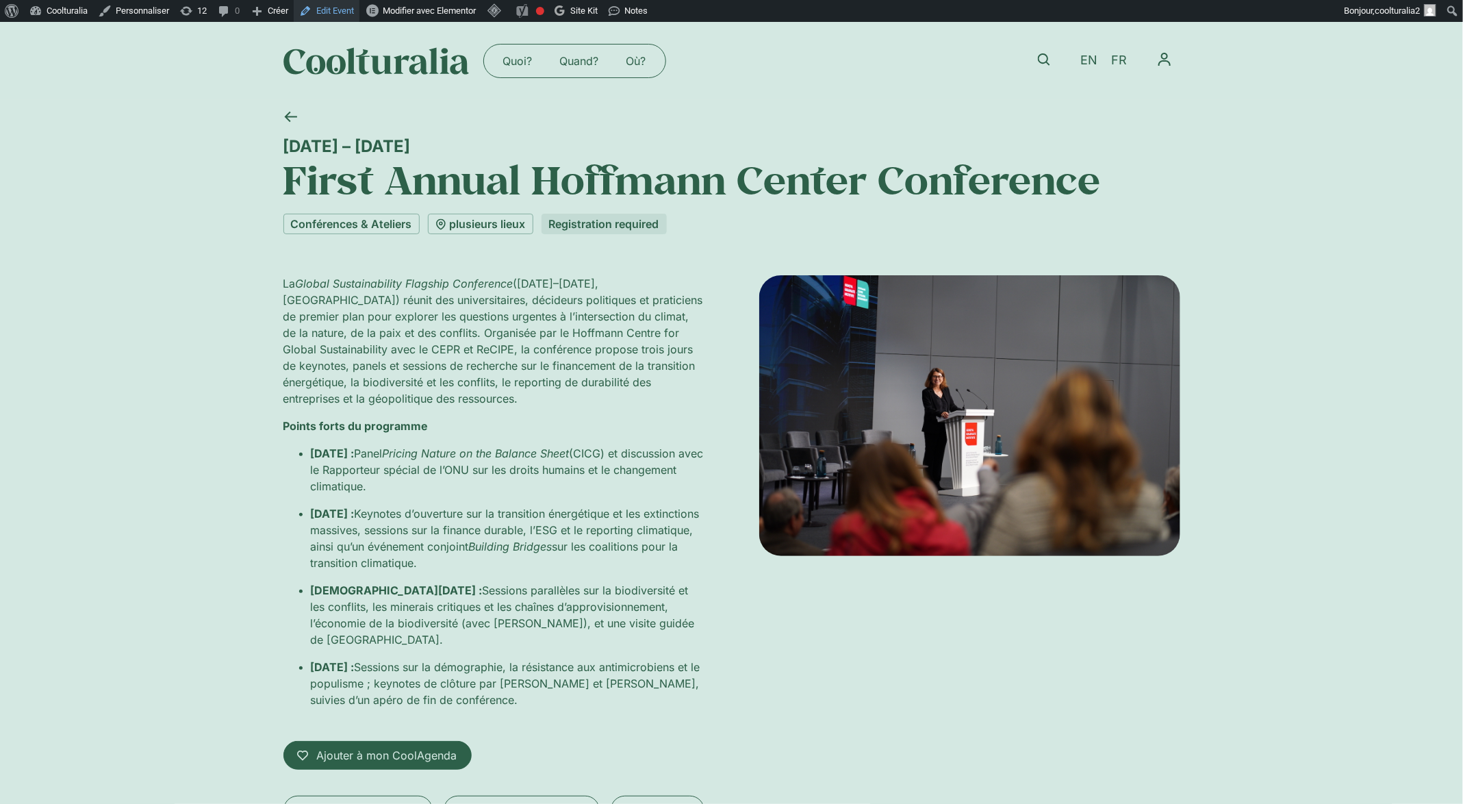
click at [347, 11] on link "Edit Event" at bounding box center [327, 11] width 66 height 22
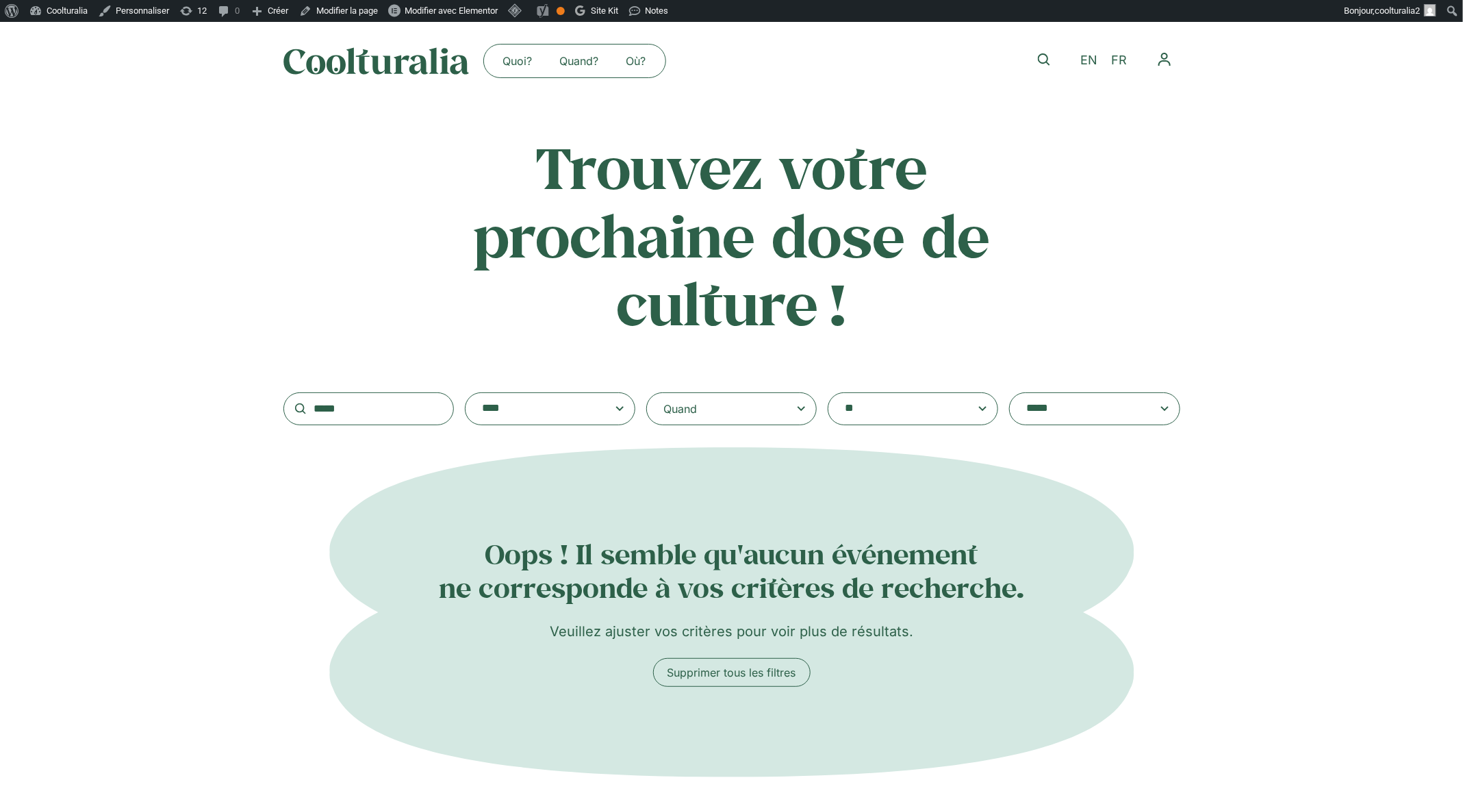
click at [377, 411] on input "*****" at bounding box center [368, 408] width 170 height 33
type input "*"
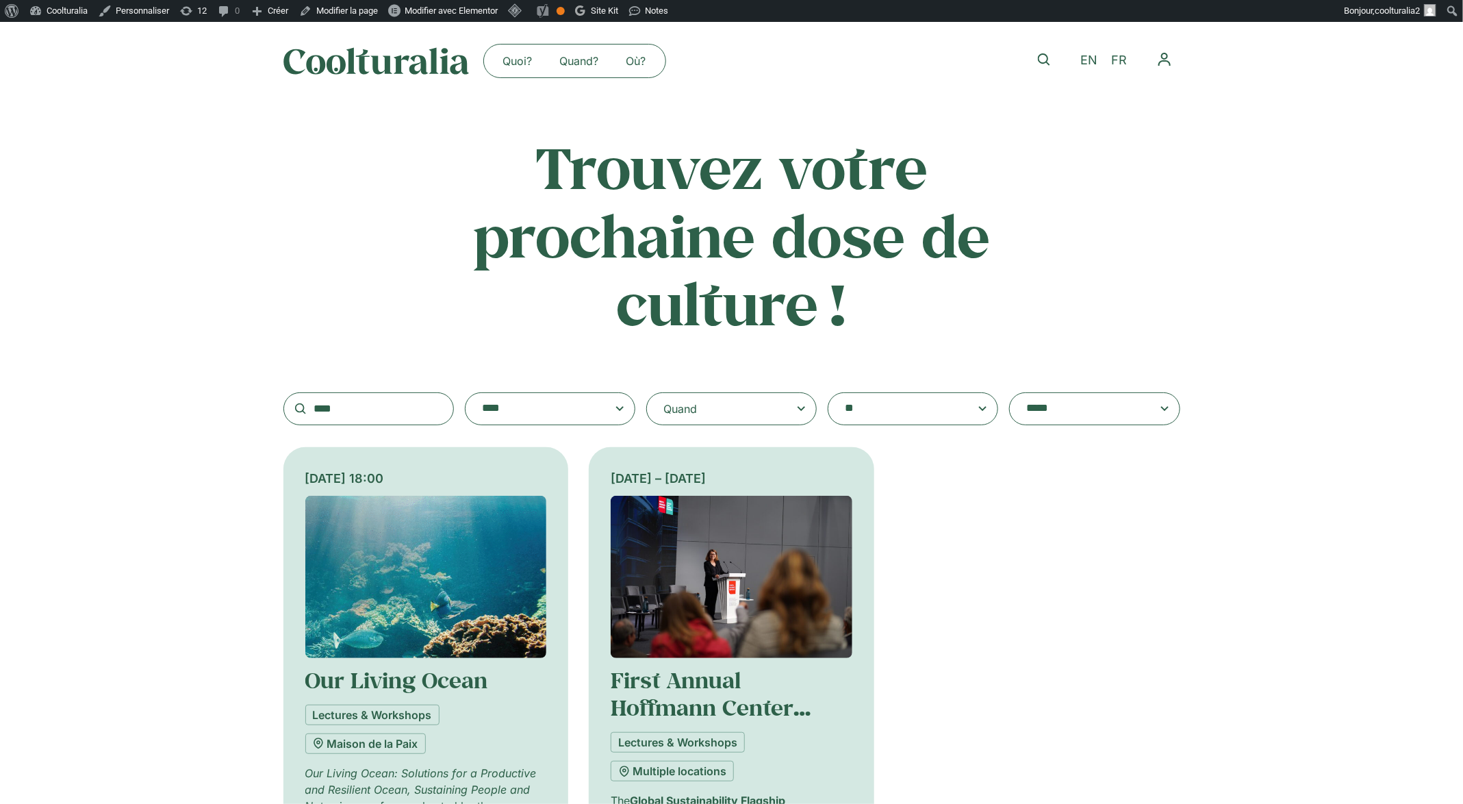
type input "****"
click at [664, 510] on img at bounding box center [732, 577] width 242 height 162
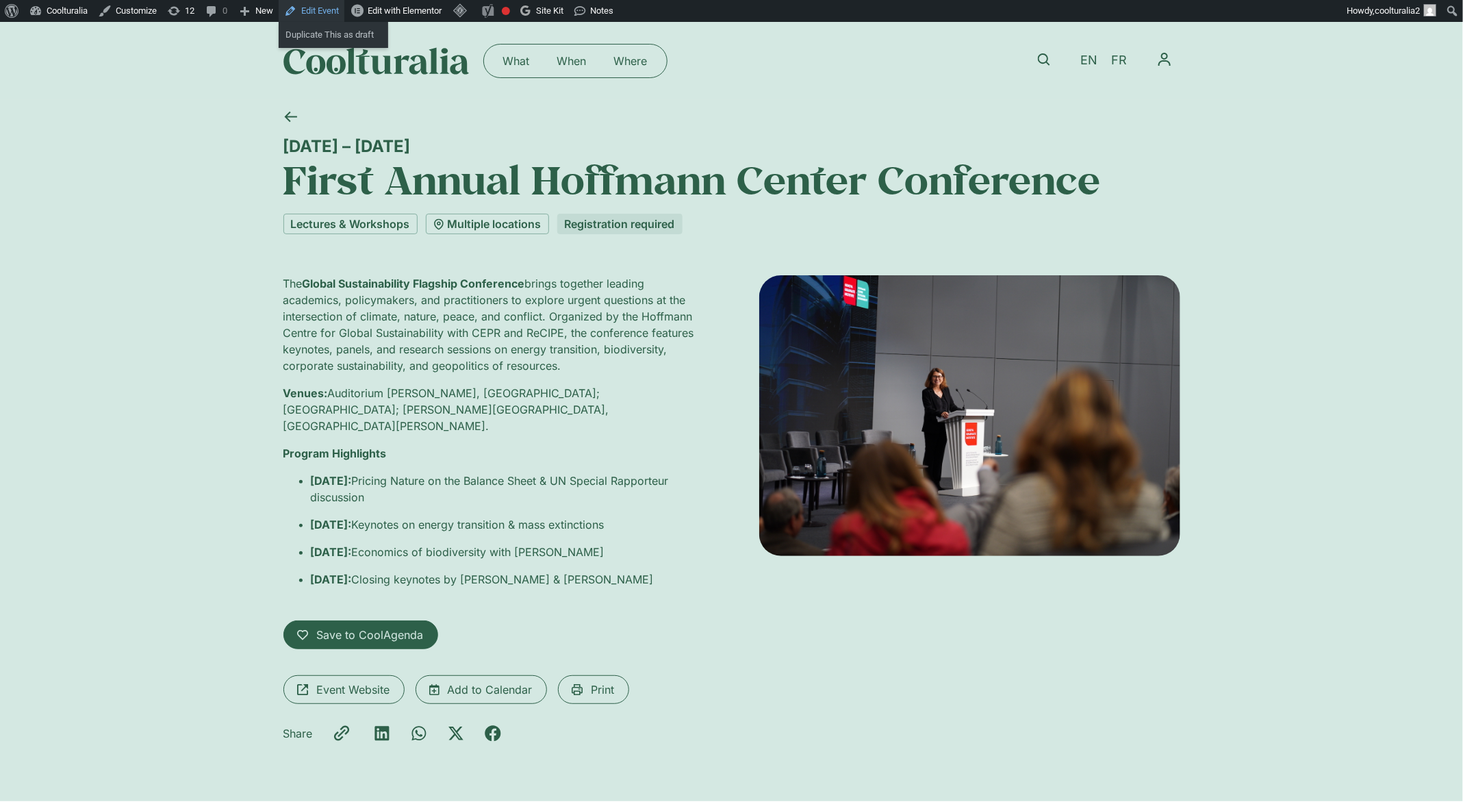
click at [329, 11] on link "Edit Event" at bounding box center [312, 11] width 66 height 22
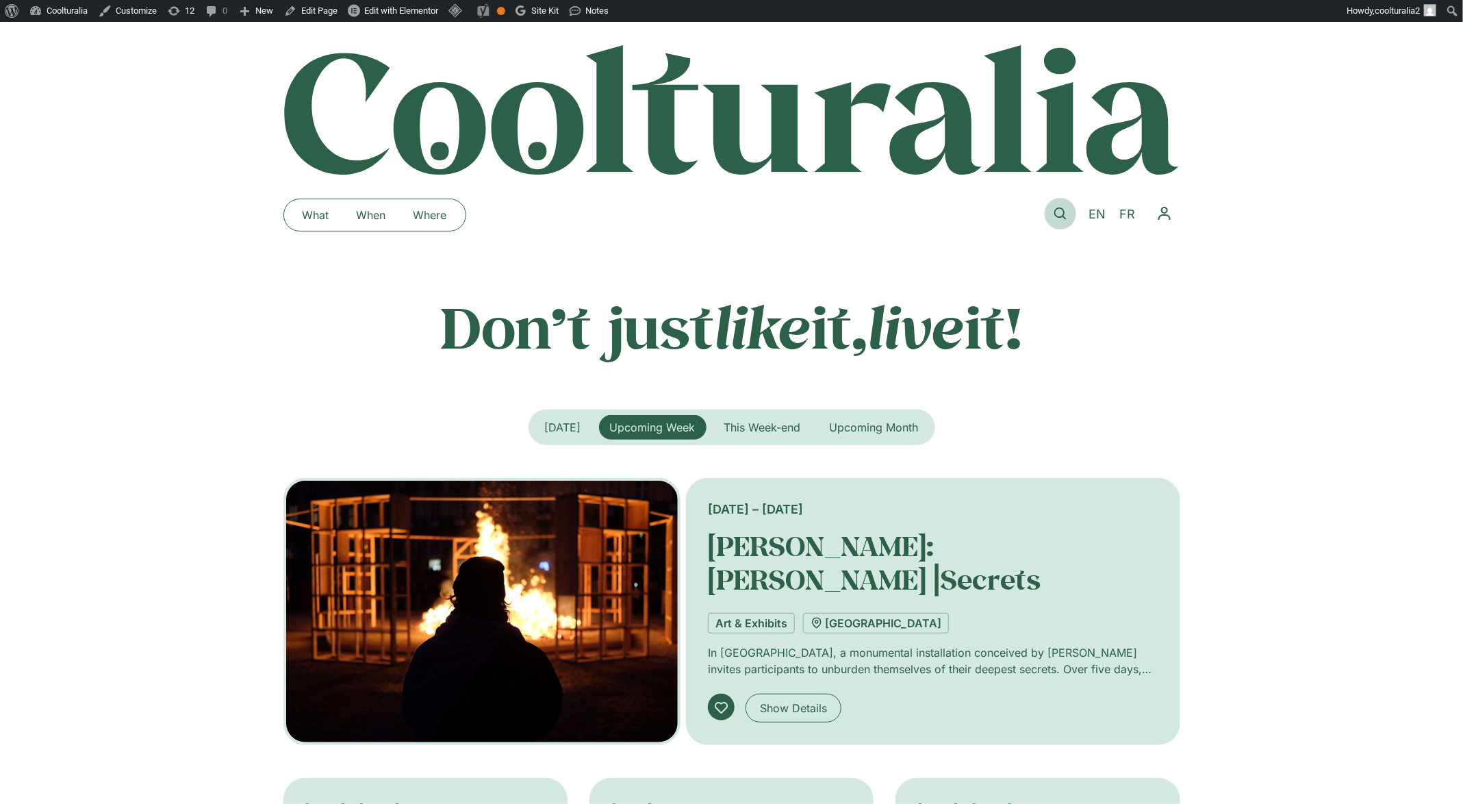
click at [1057, 212] on icon at bounding box center [1060, 213] width 12 height 12
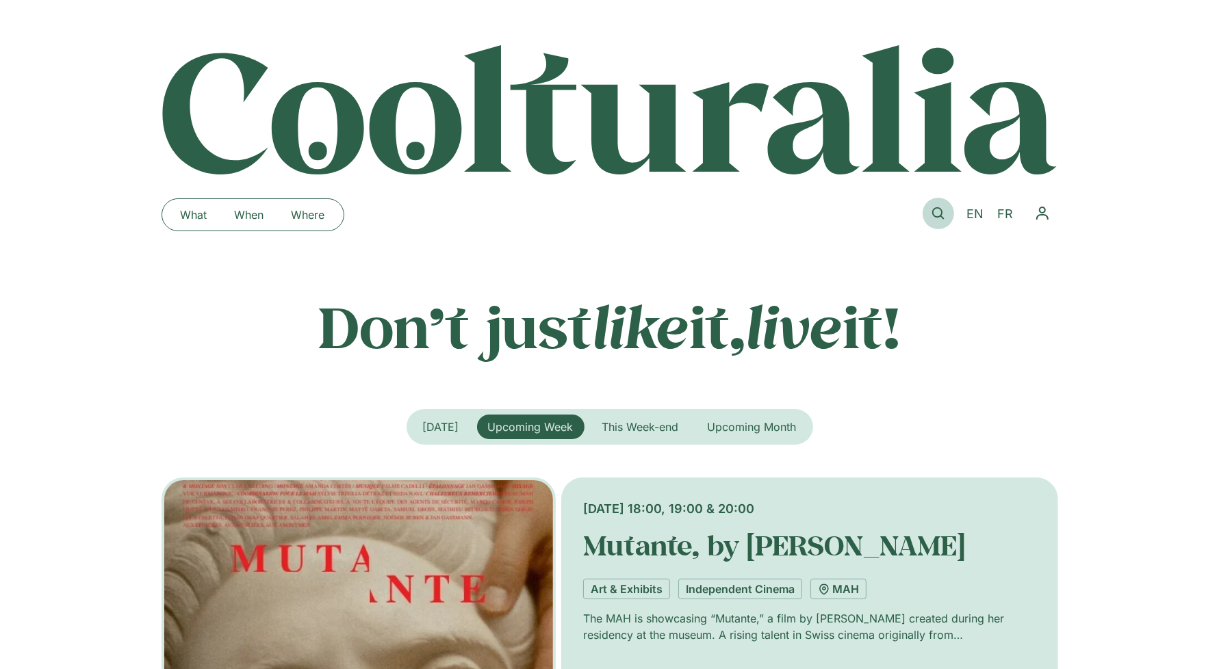
click at [934, 214] on icon at bounding box center [938, 213] width 12 height 12
click at [941, 207] on icon at bounding box center [938, 213] width 12 height 12
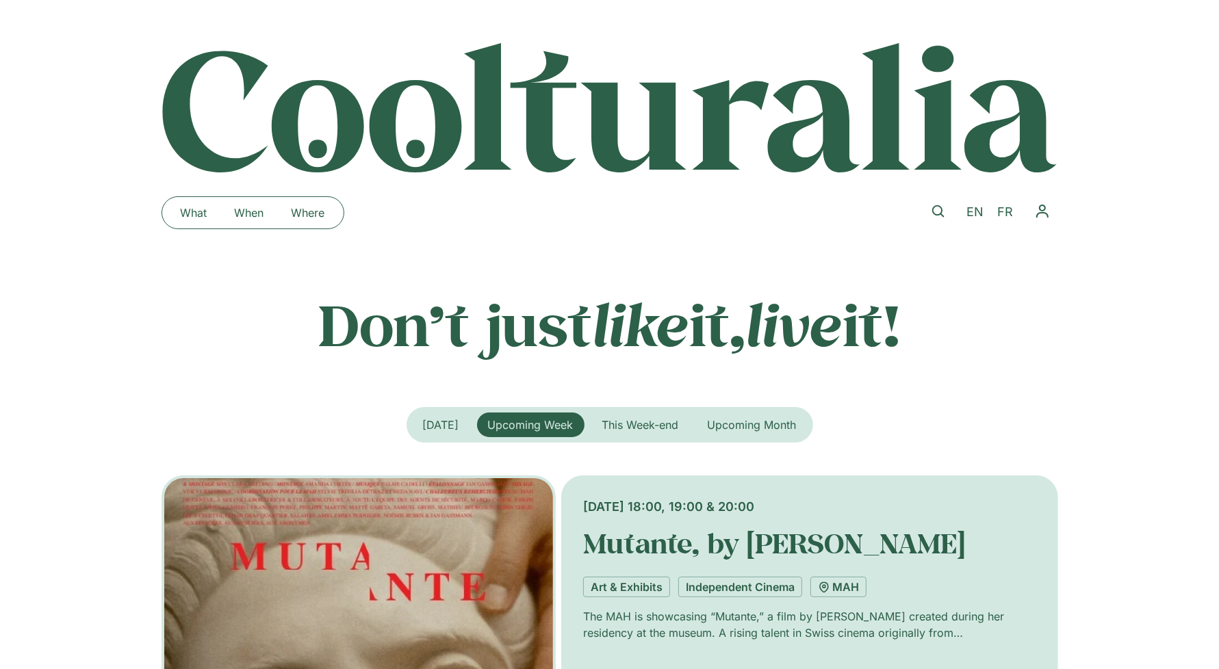
scroll to position [3, 0]
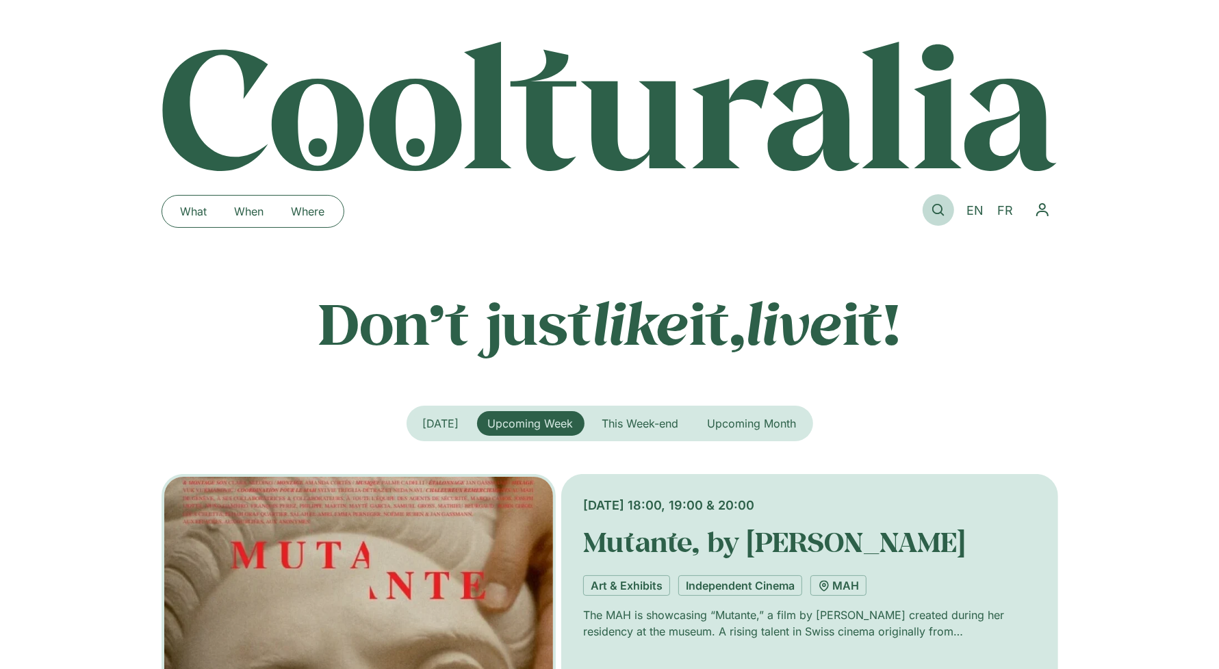
click at [940, 205] on icon at bounding box center [938, 210] width 12 height 12
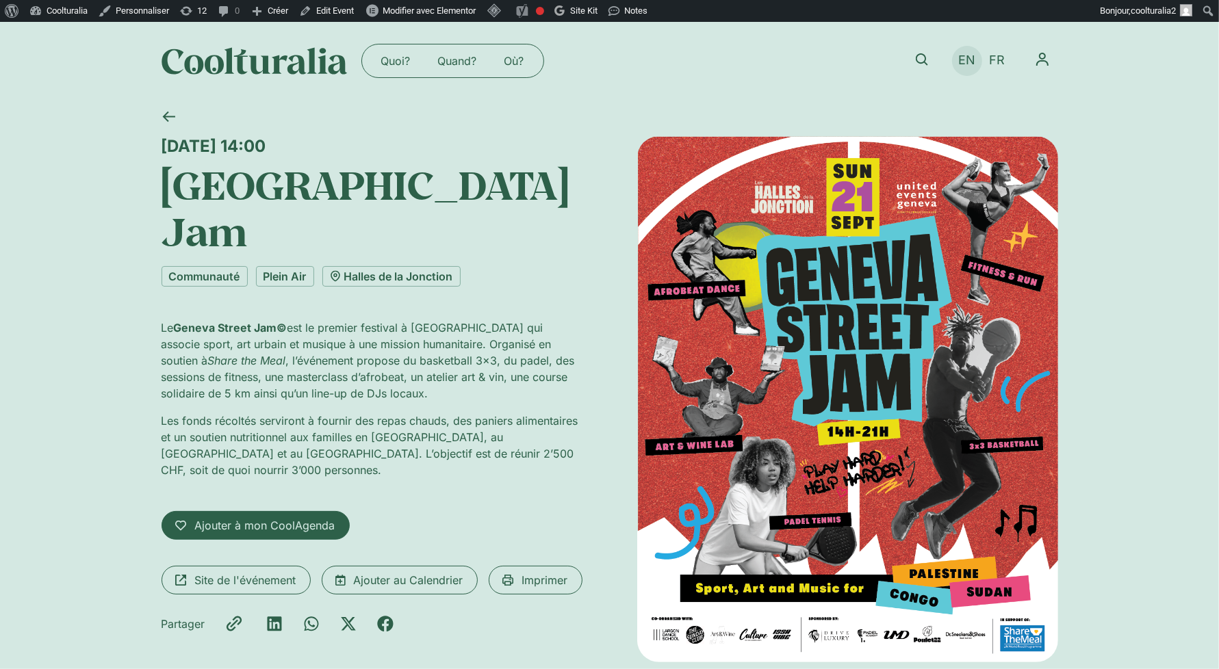
click at [966, 64] on span "EN" at bounding box center [966, 60] width 17 height 14
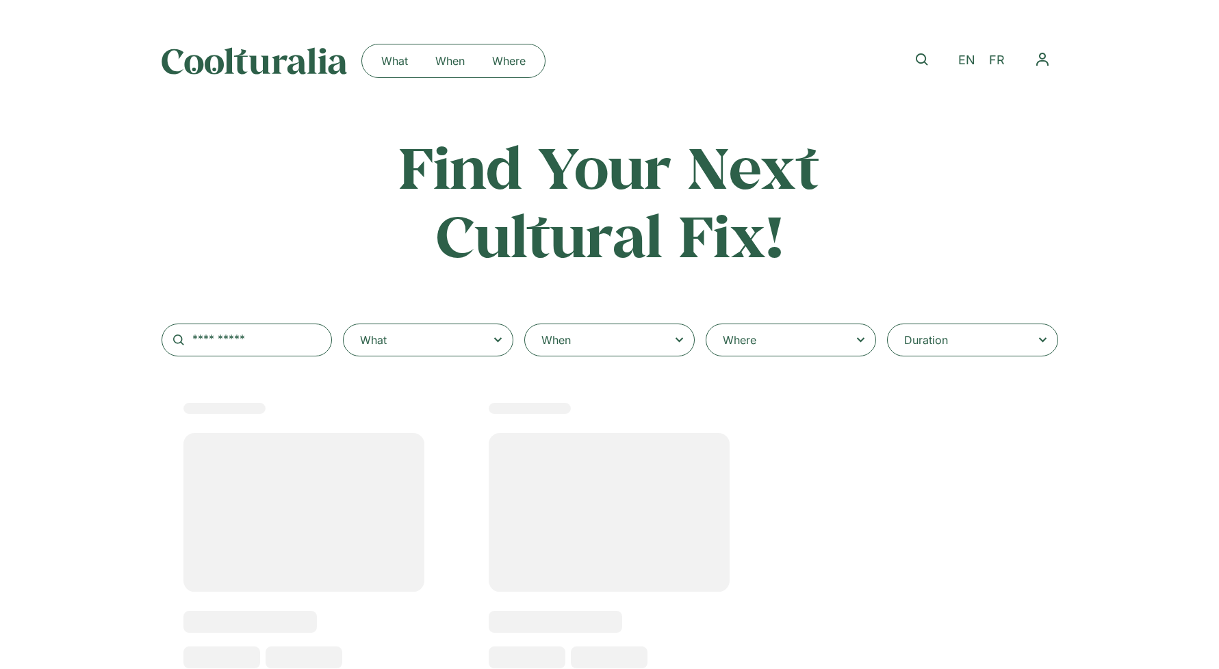
select select
